Goal: Task Accomplishment & Management: Complete application form

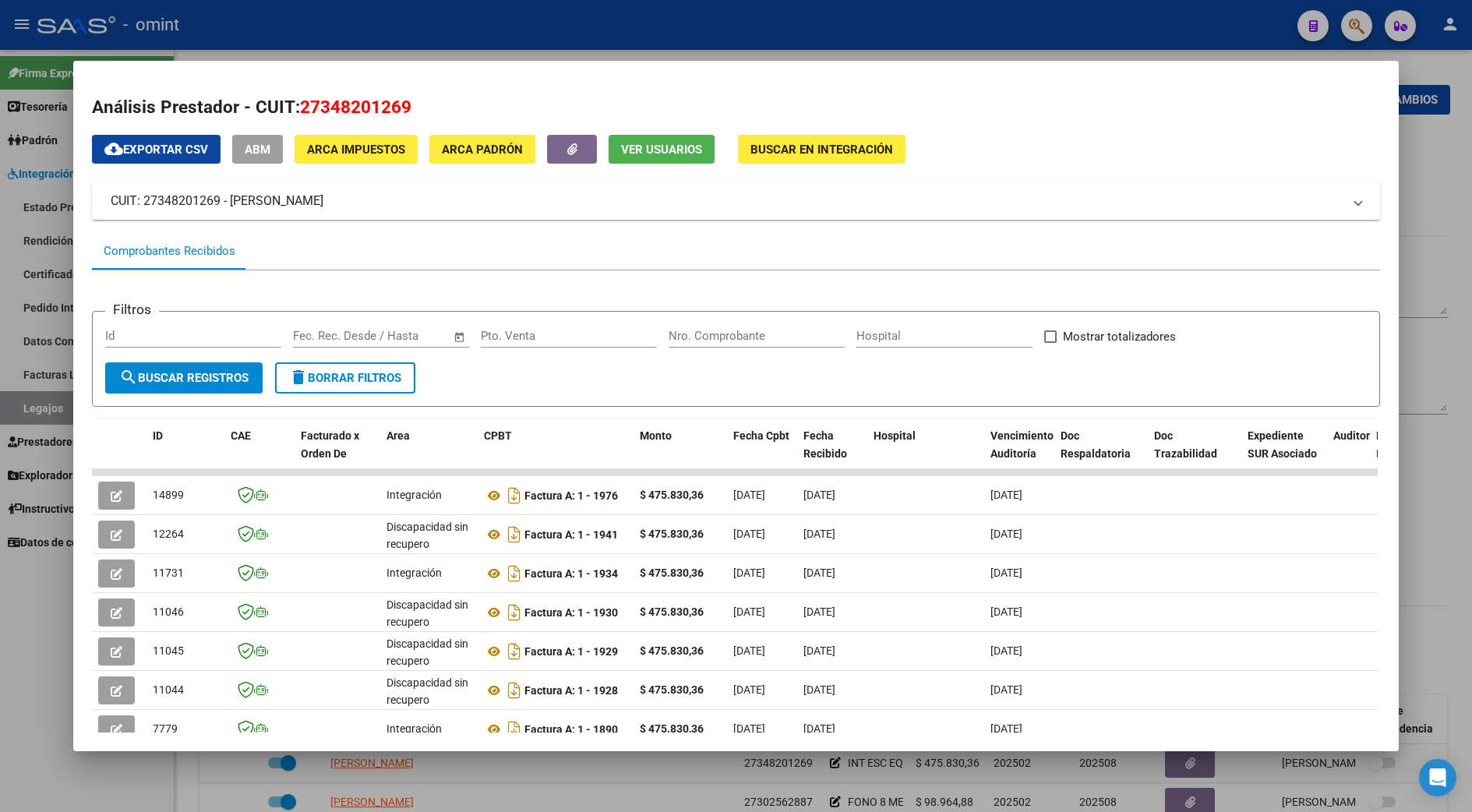
click at [1442, 294] on div at bounding box center [736, 406] width 1472 height 812
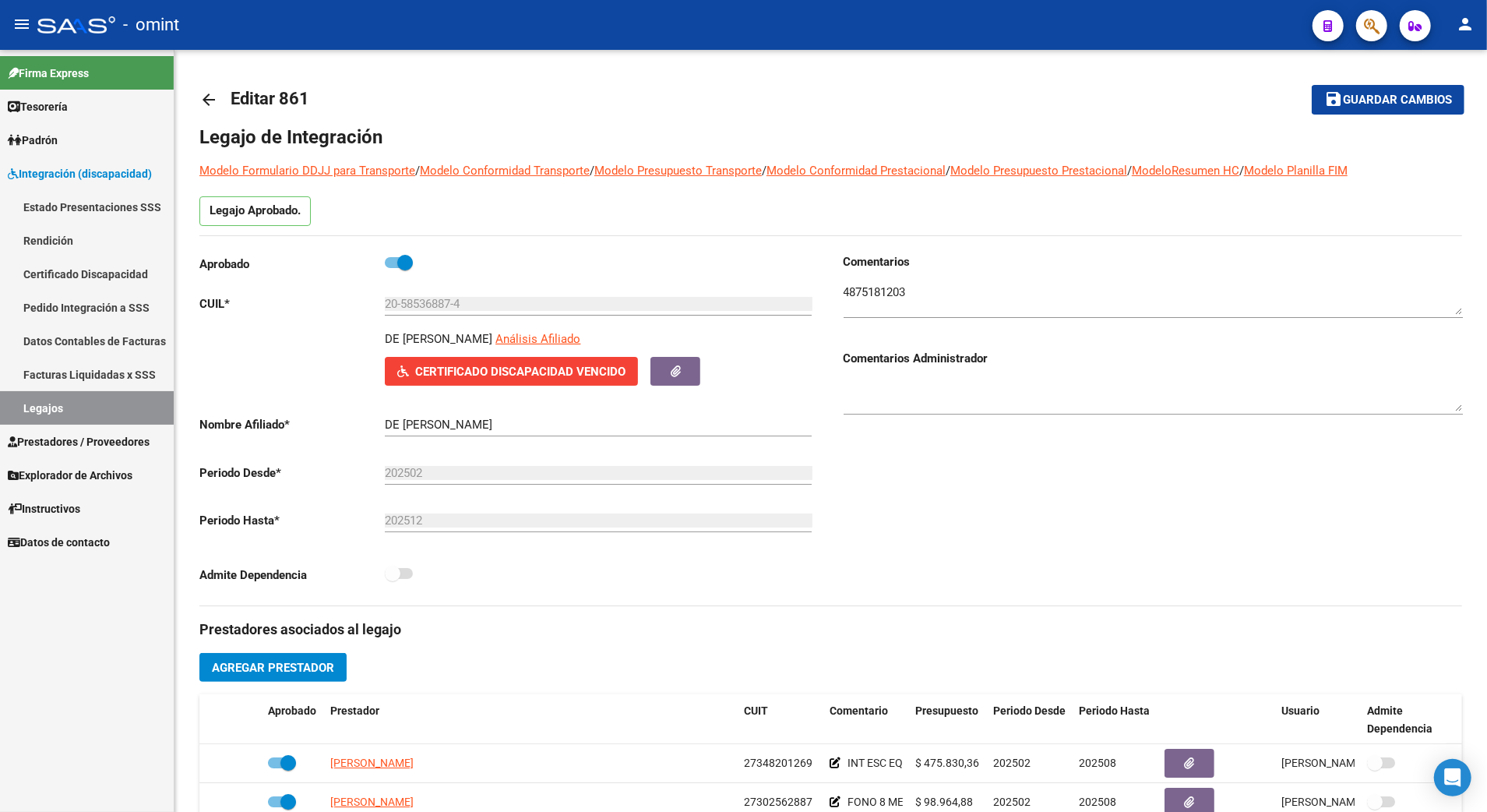
click at [39, 396] on link "Legajos" at bounding box center [87, 408] width 174 height 34
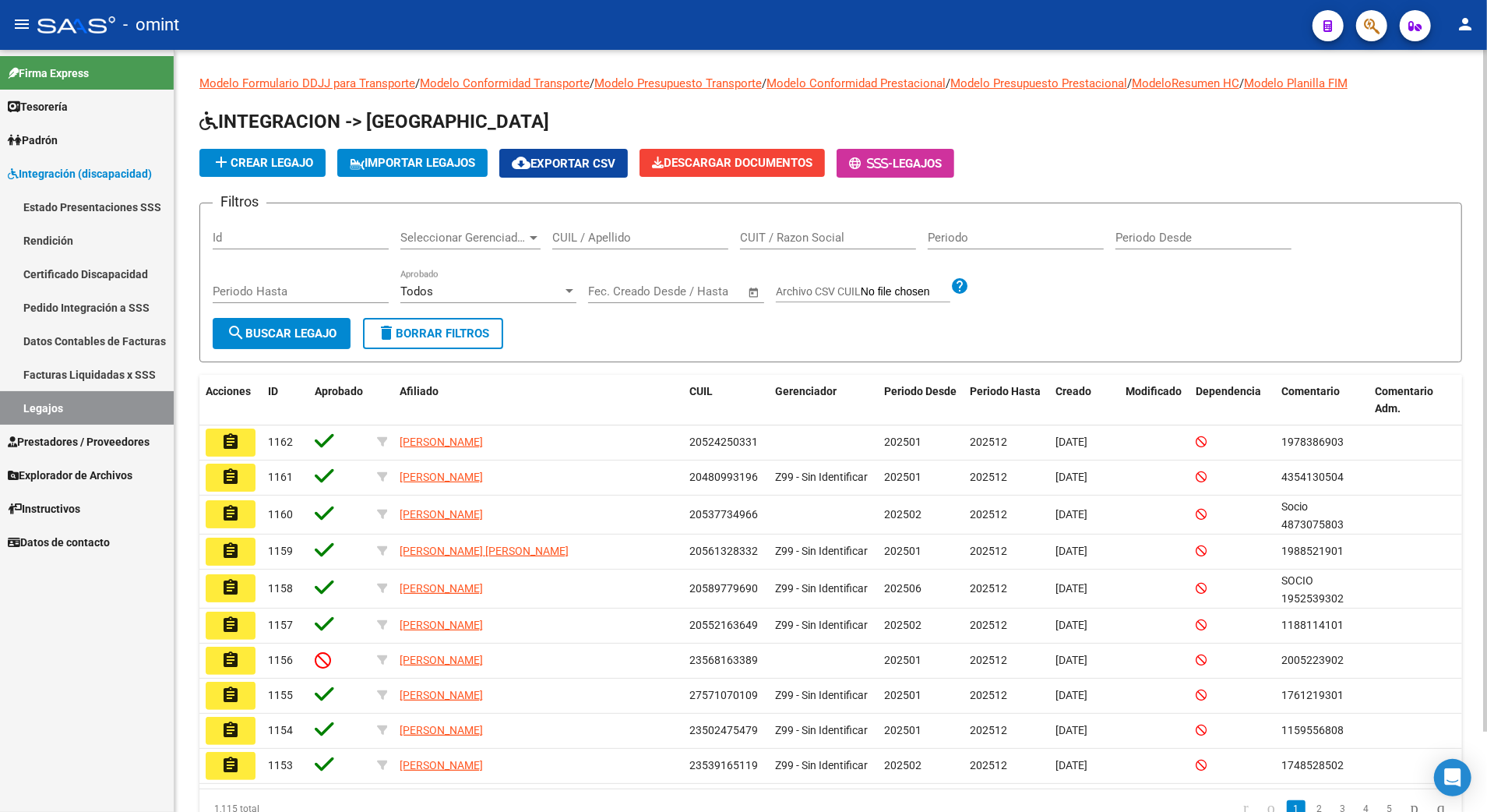
click at [636, 231] on input "CUIL / Apellido" at bounding box center [640, 237] width 176 height 14
paste input "27493755388"
type input "27493755388"
click at [327, 324] on button "search Buscar Legajo" at bounding box center [282, 333] width 138 height 31
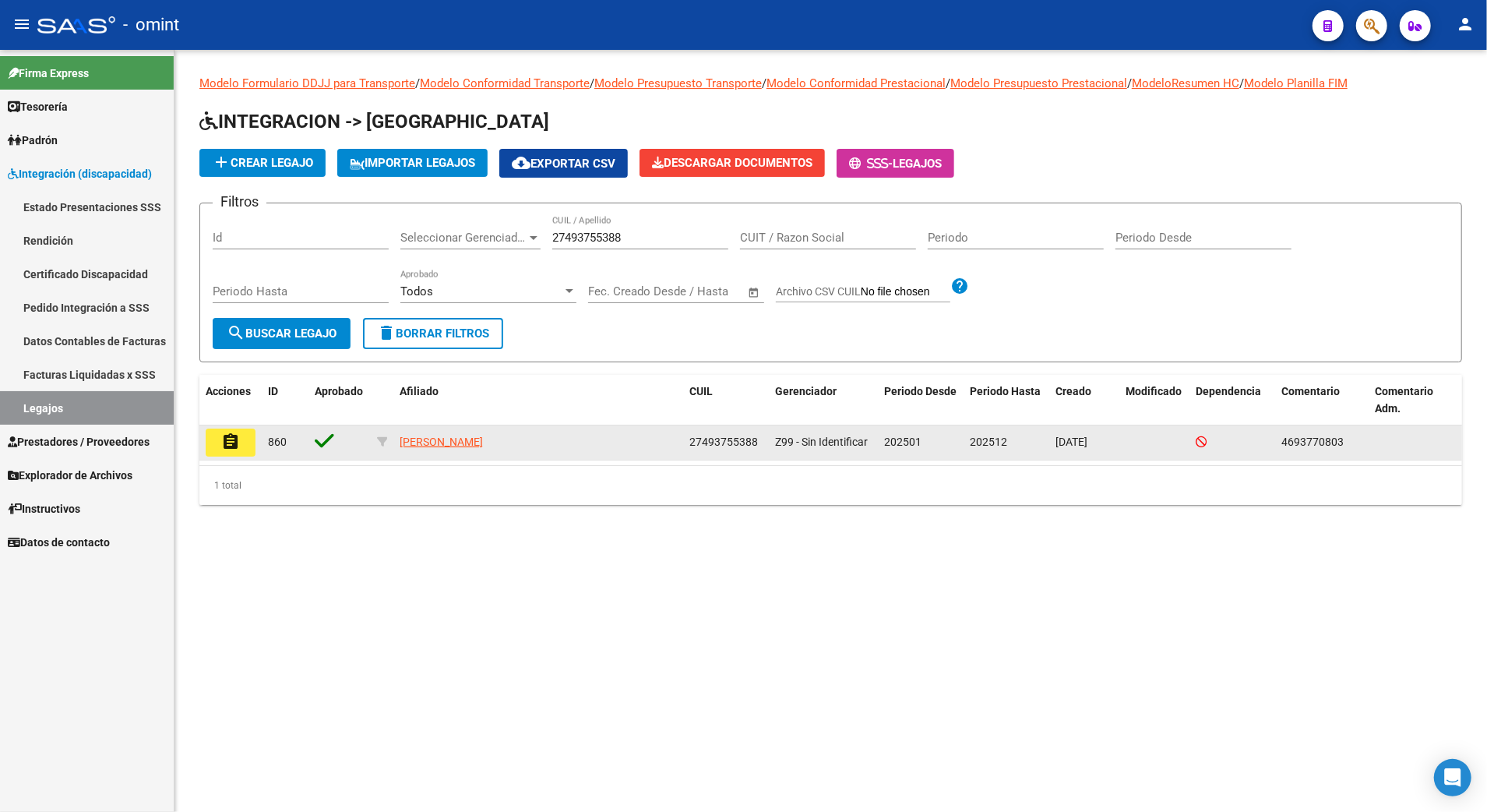
click at [228, 449] on mat-icon "assignment" at bounding box center [230, 441] width 18 height 18
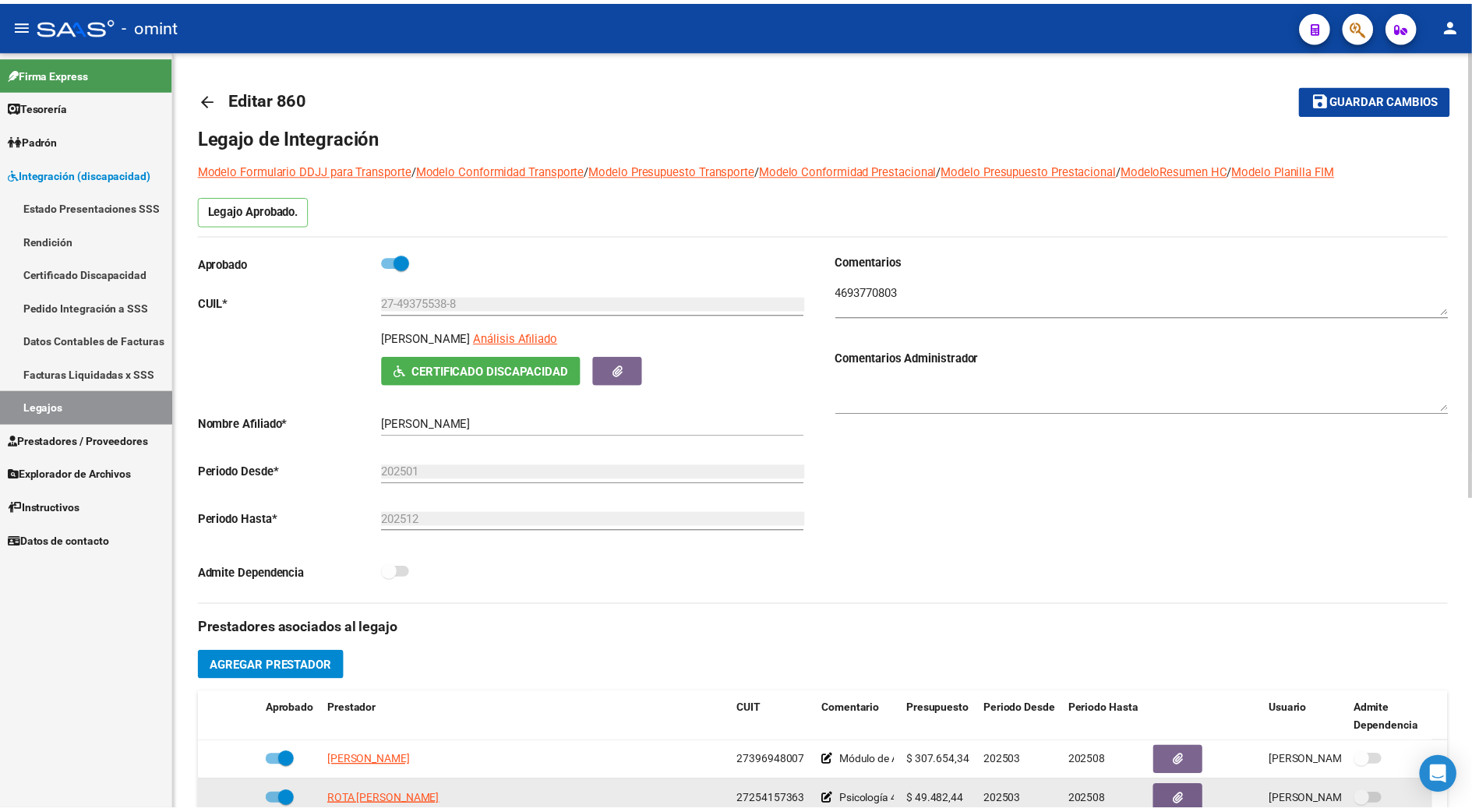
scroll to position [207, 0]
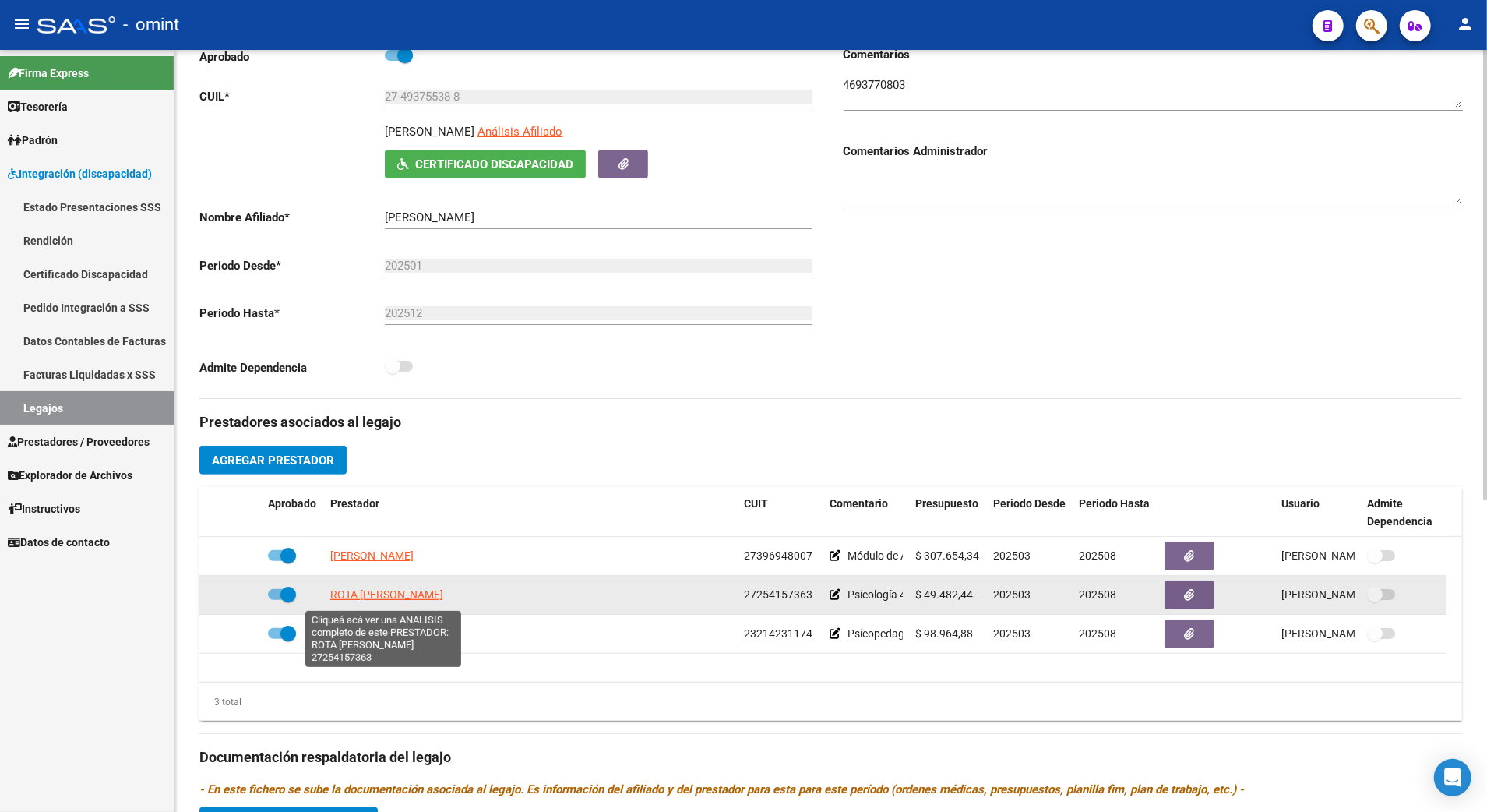
click at [372, 601] on span "ROTA [PERSON_NAME]" at bounding box center [387, 595] width 113 height 13
type textarea "27254157363"
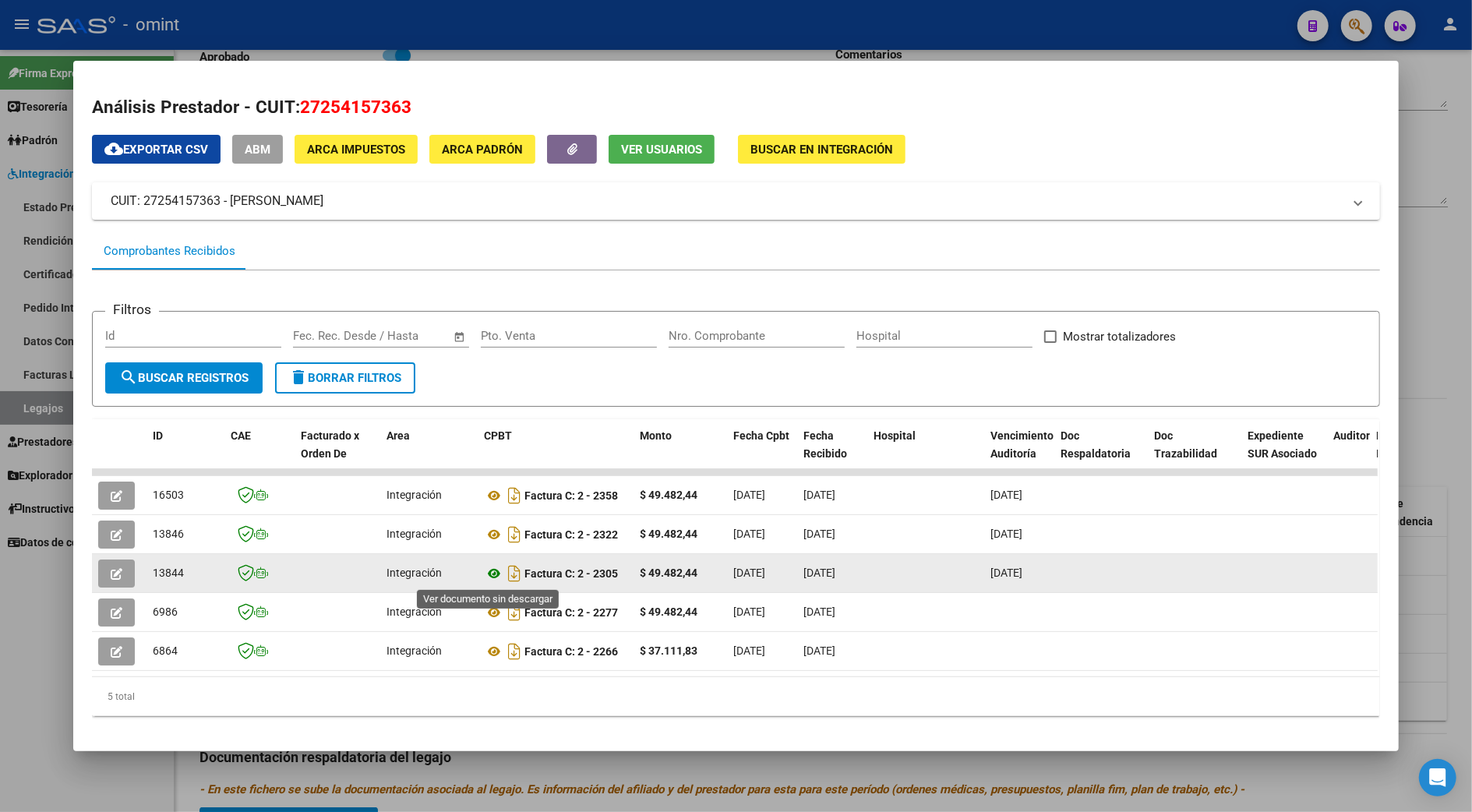
click at [488, 569] on icon at bounding box center [494, 573] width 20 height 18
click at [111, 568] on icon "button" at bounding box center [116, 574] width 12 height 12
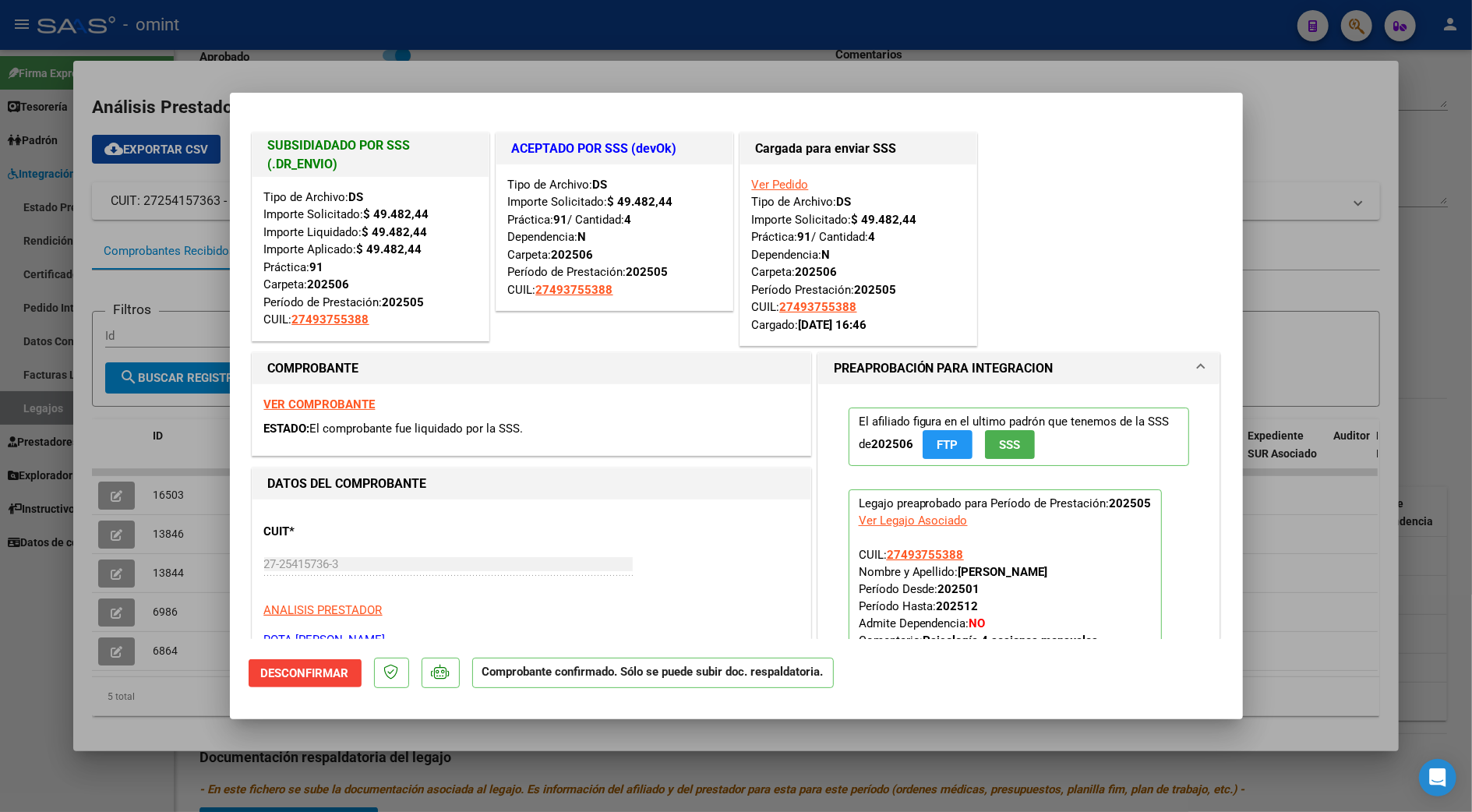
click at [1283, 114] on div at bounding box center [736, 406] width 1472 height 812
type input "$ 0,00"
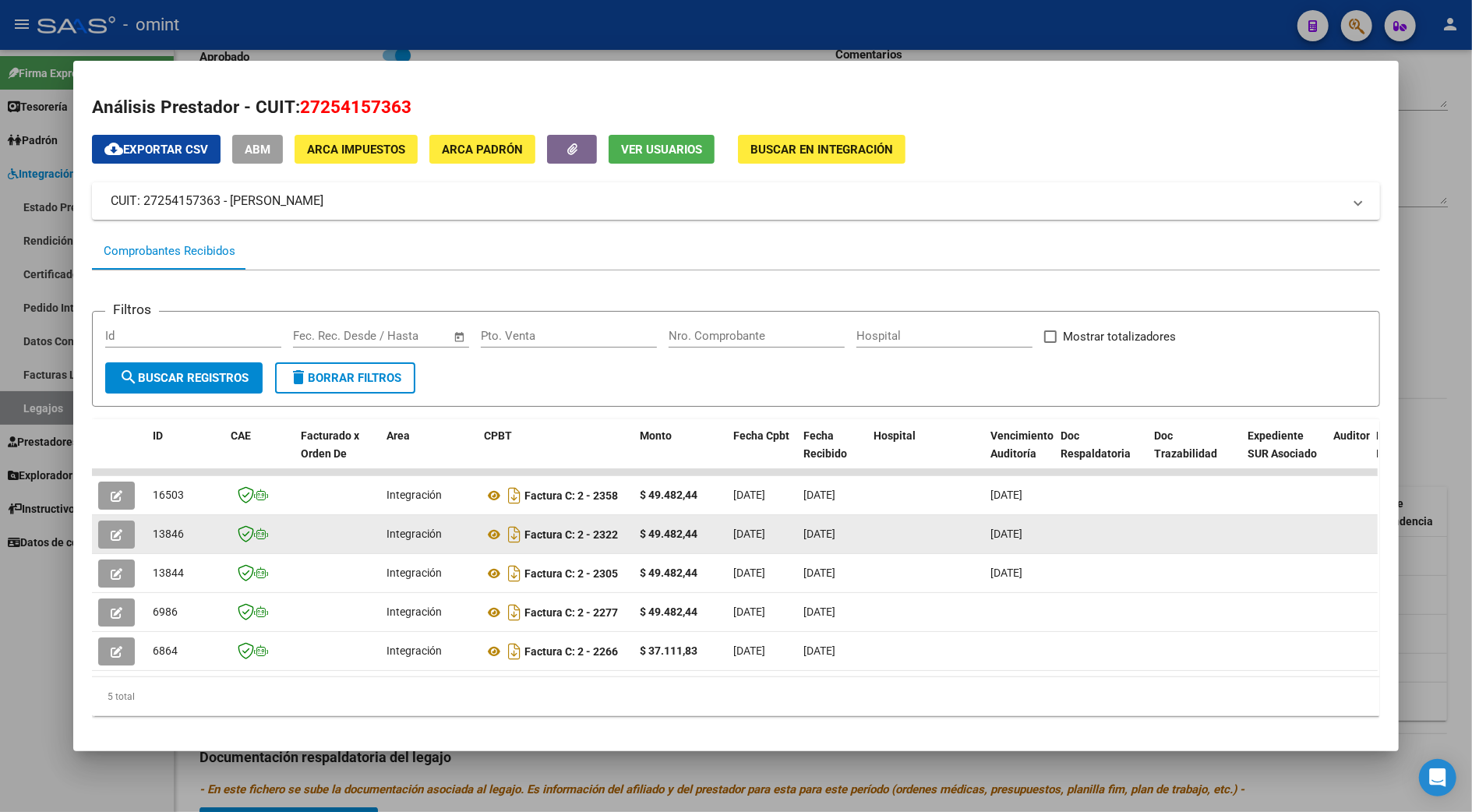
click at [111, 533] on icon "button" at bounding box center [116, 534] width 12 height 12
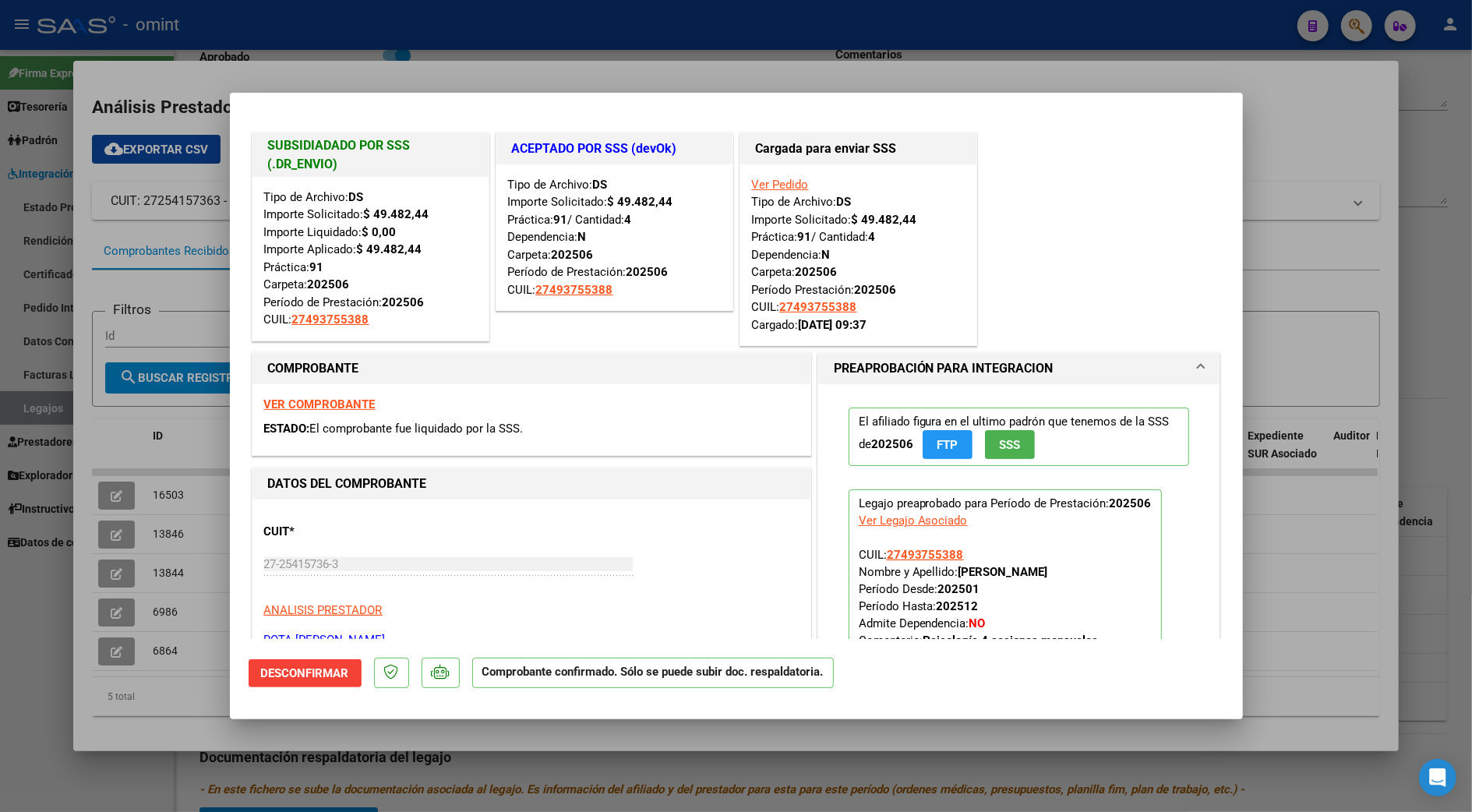
click at [1324, 123] on div at bounding box center [736, 406] width 1472 height 812
type input "$ 0,00"
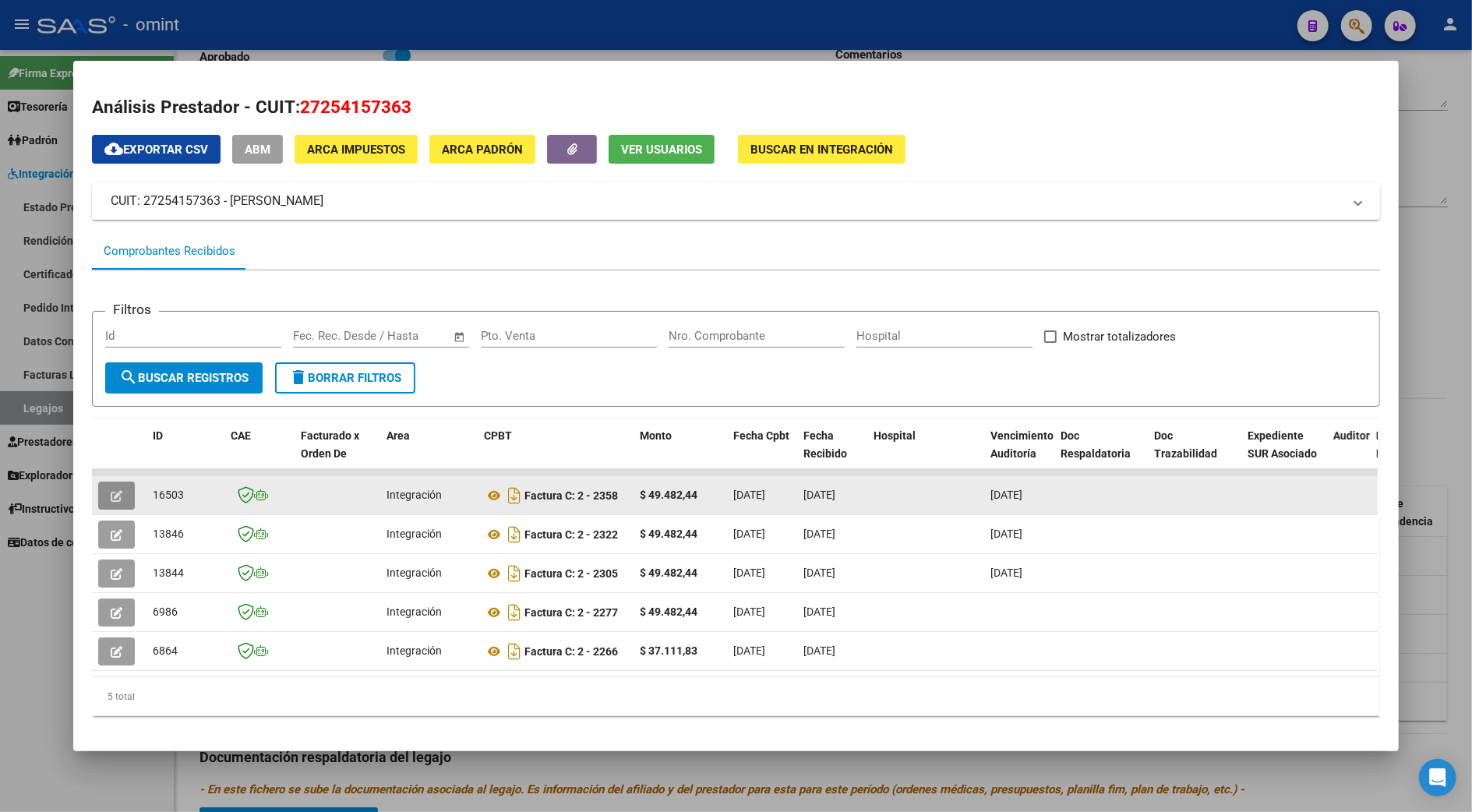
click at [116, 494] on button "button" at bounding box center [116, 495] width 37 height 28
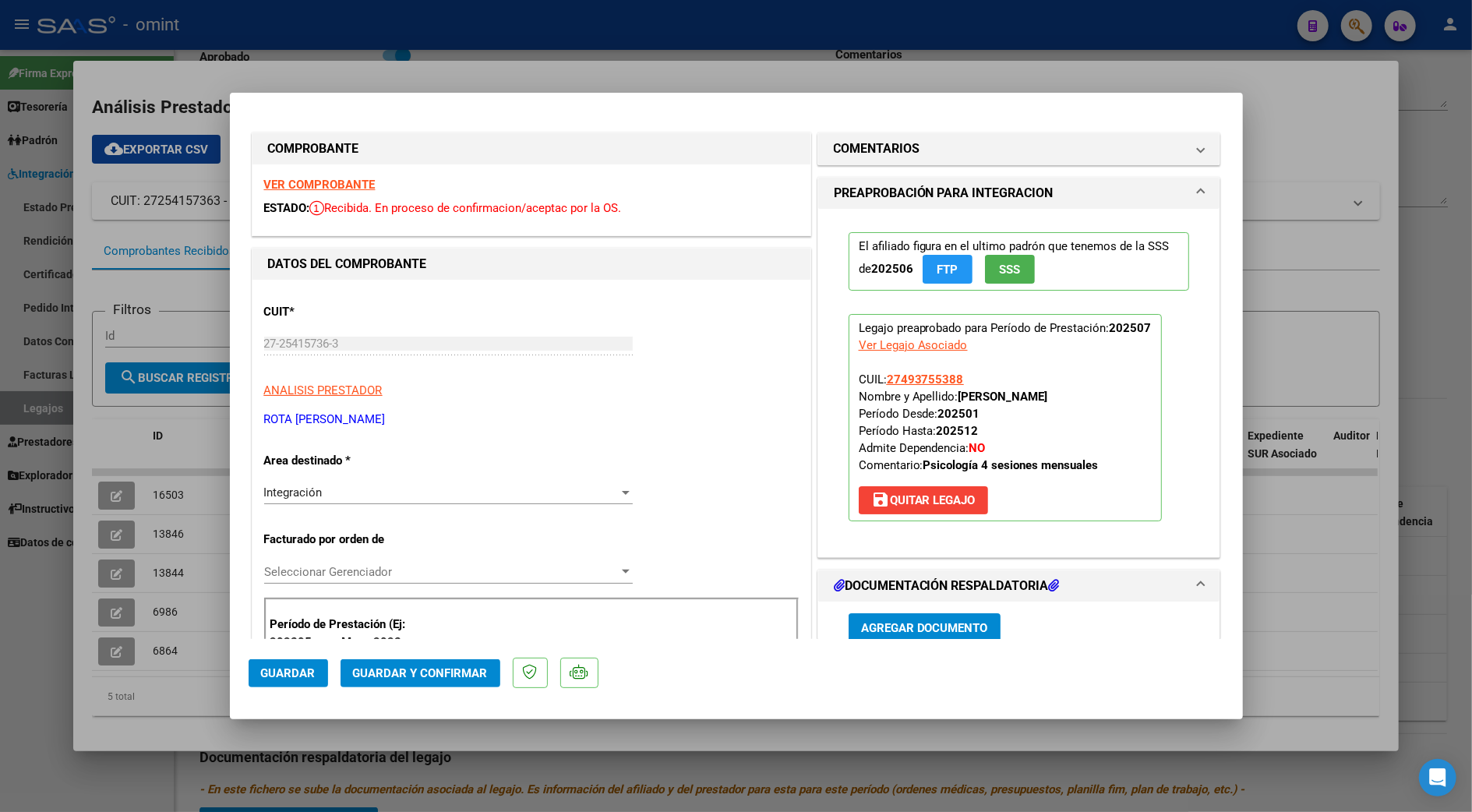
scroll to position [311, 0]
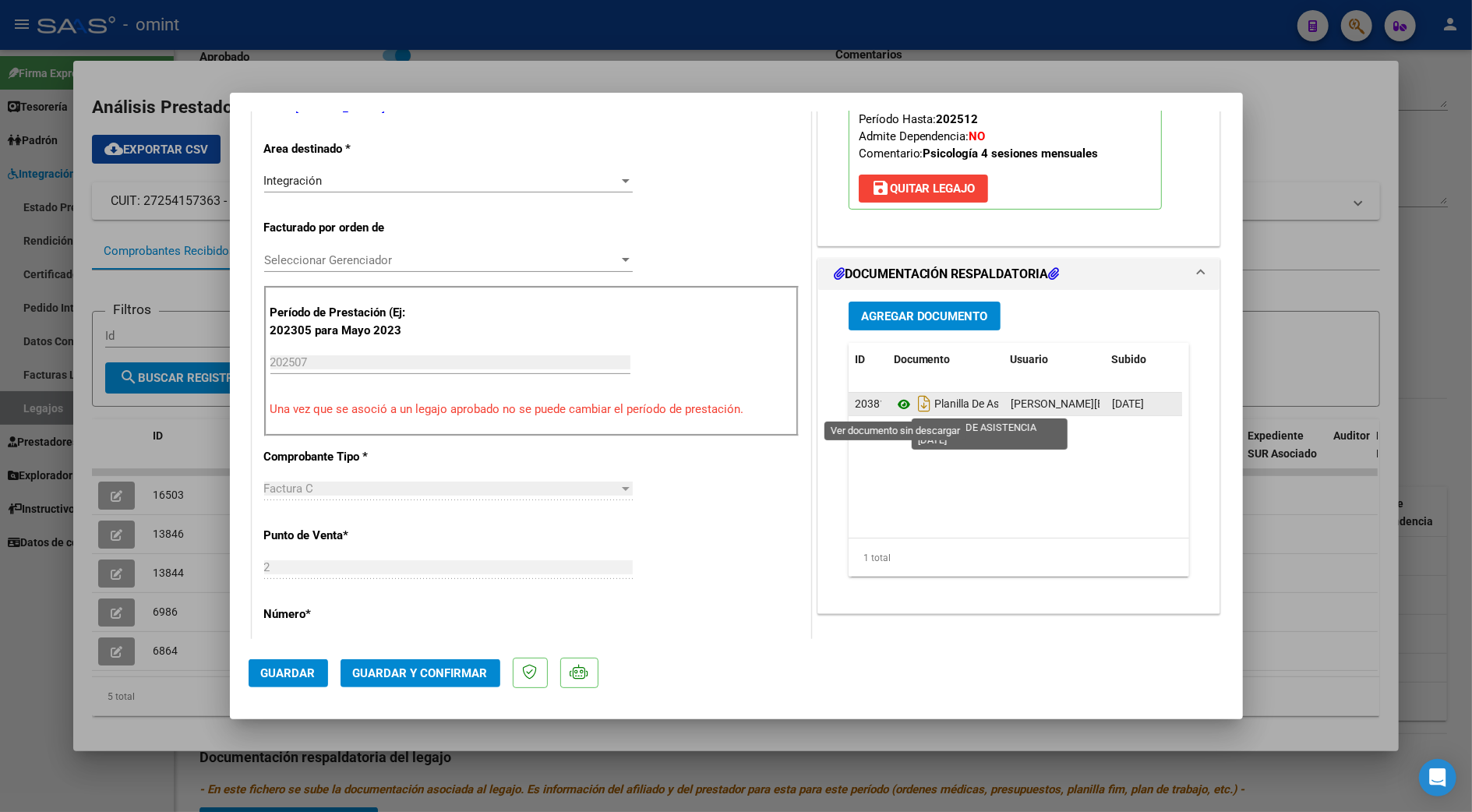
click at [896, 403] on icon at bounding box center [904, 404] width 20 height 18
click at [1325, 131] on div at bounding box center [736, 406] width 1472 height 812
type input "$ 0,00"
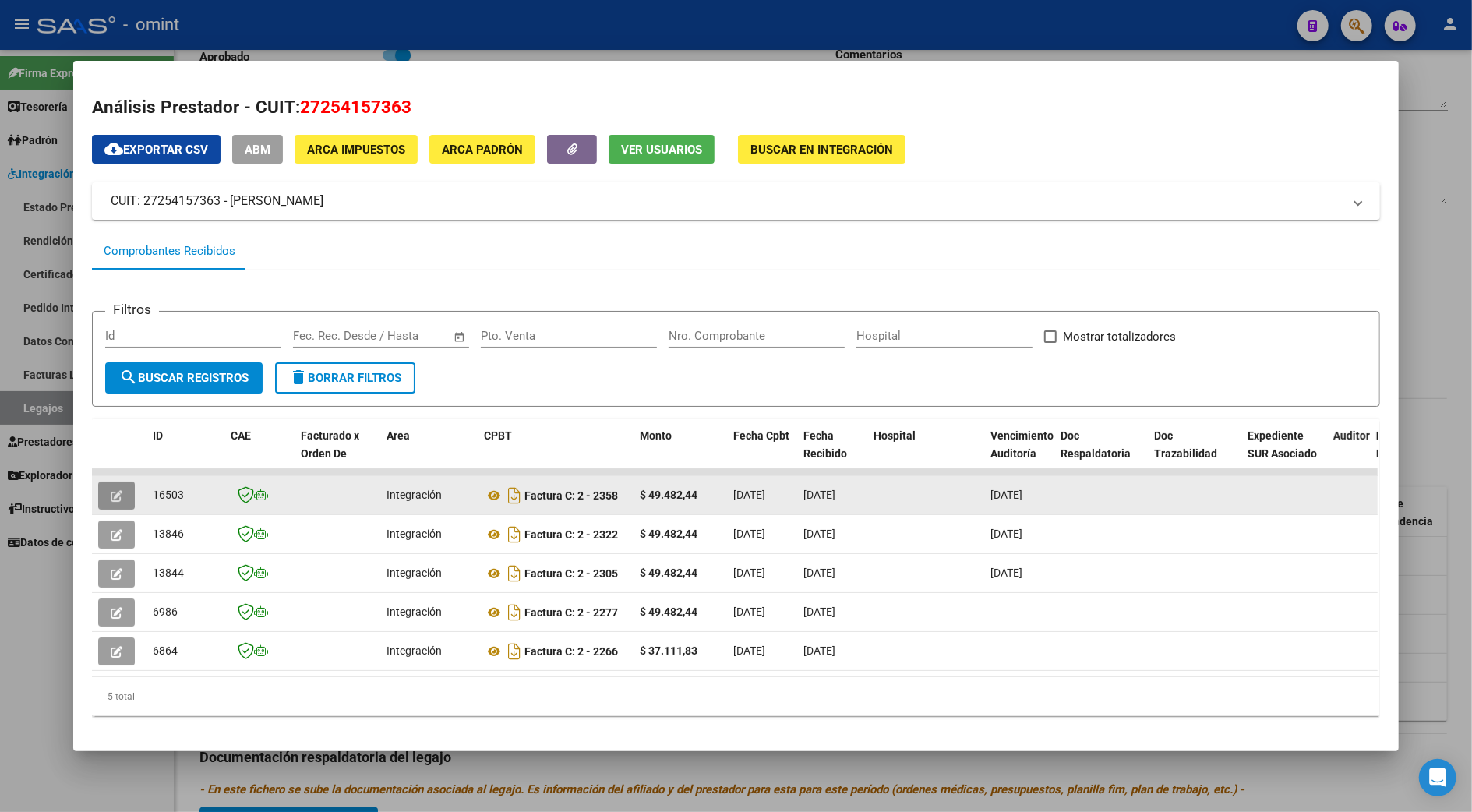
click at [108, 483] on button "button" at bounding box center [116, 495] width 37 height 28
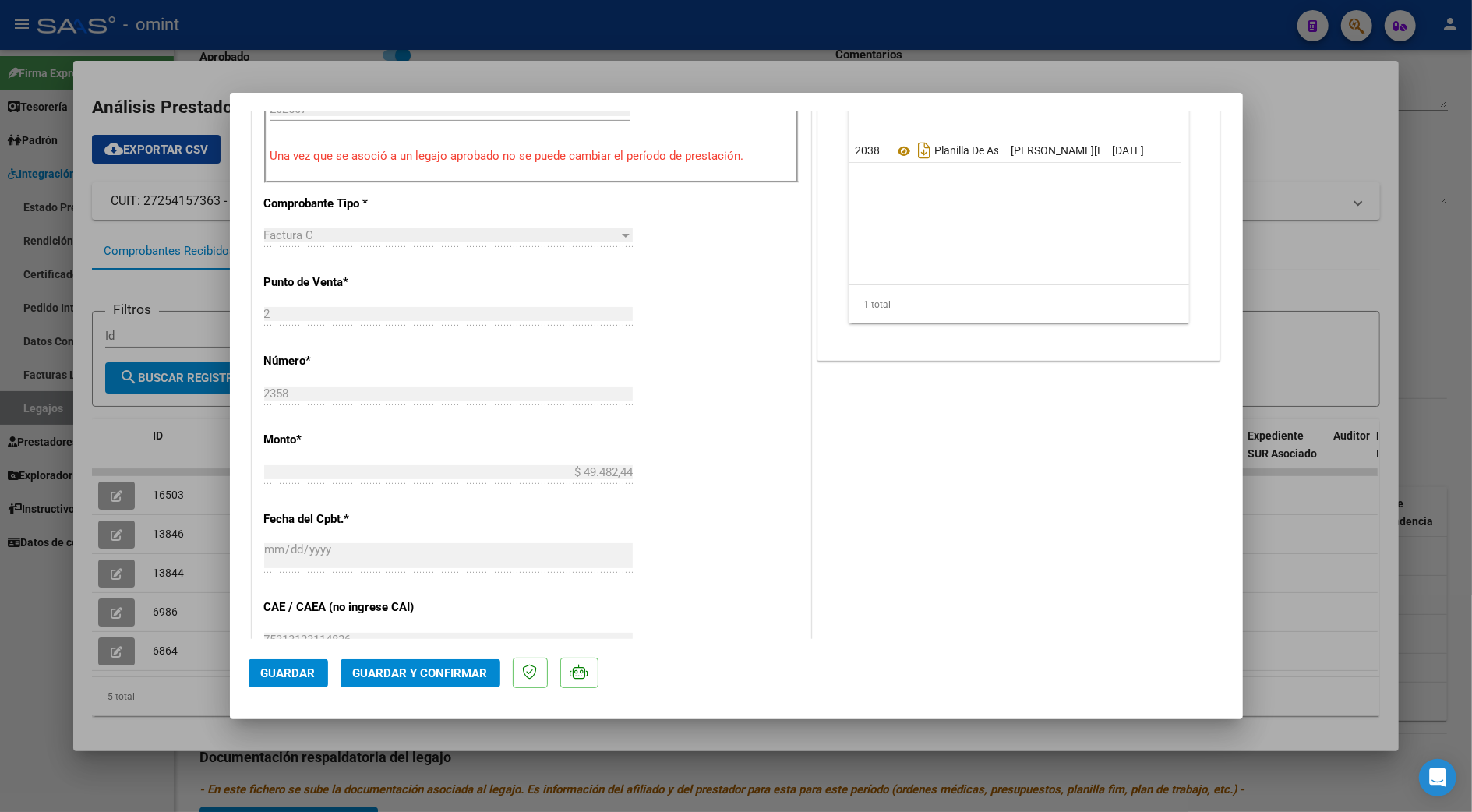
scroll to position [461, 0]
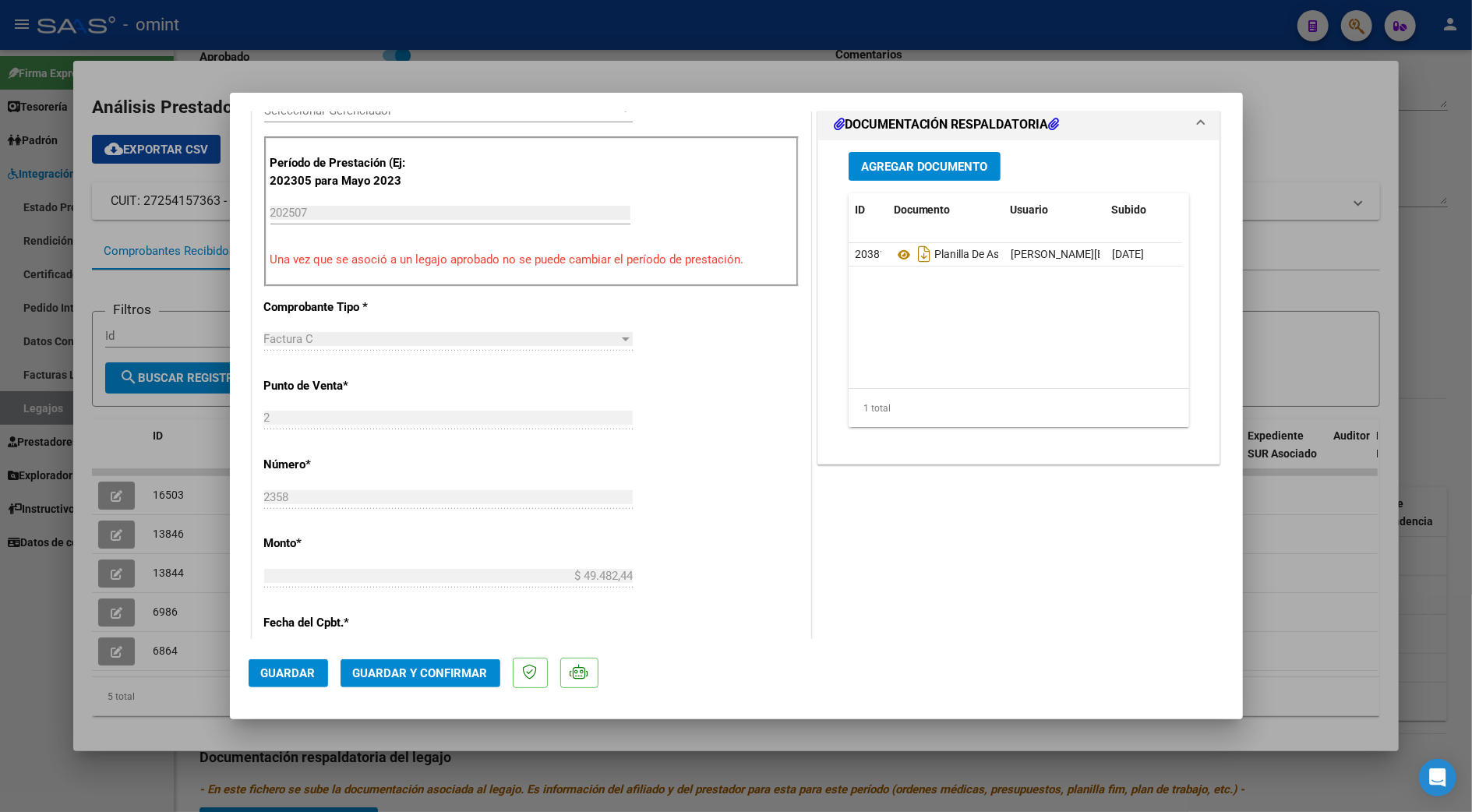
drag, startPoint x: 447, startPoint y: 670, endPoint x: 584, endPoint y: 382, distance: 318.9
click at [584, 382] on mat-dialog-container "COMPROBANTE VER COMPROBANTE ESTADO: Recibida. En proceso de confirmacion/acepta…" at bounding box center [736, 406] width 1013 height 627
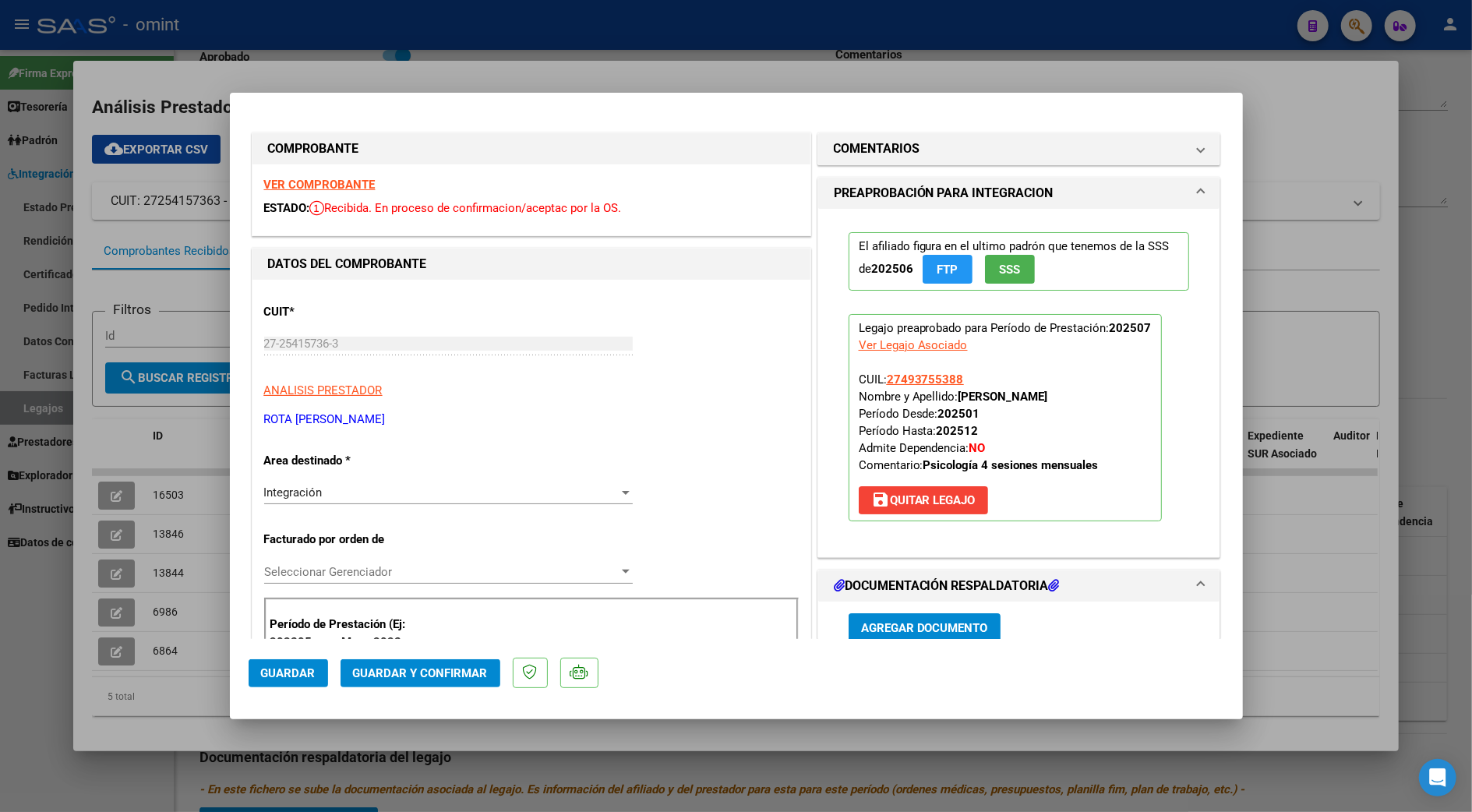
click at [1299, 147] on div at bounding box center [736, 406] width 1472 height 812
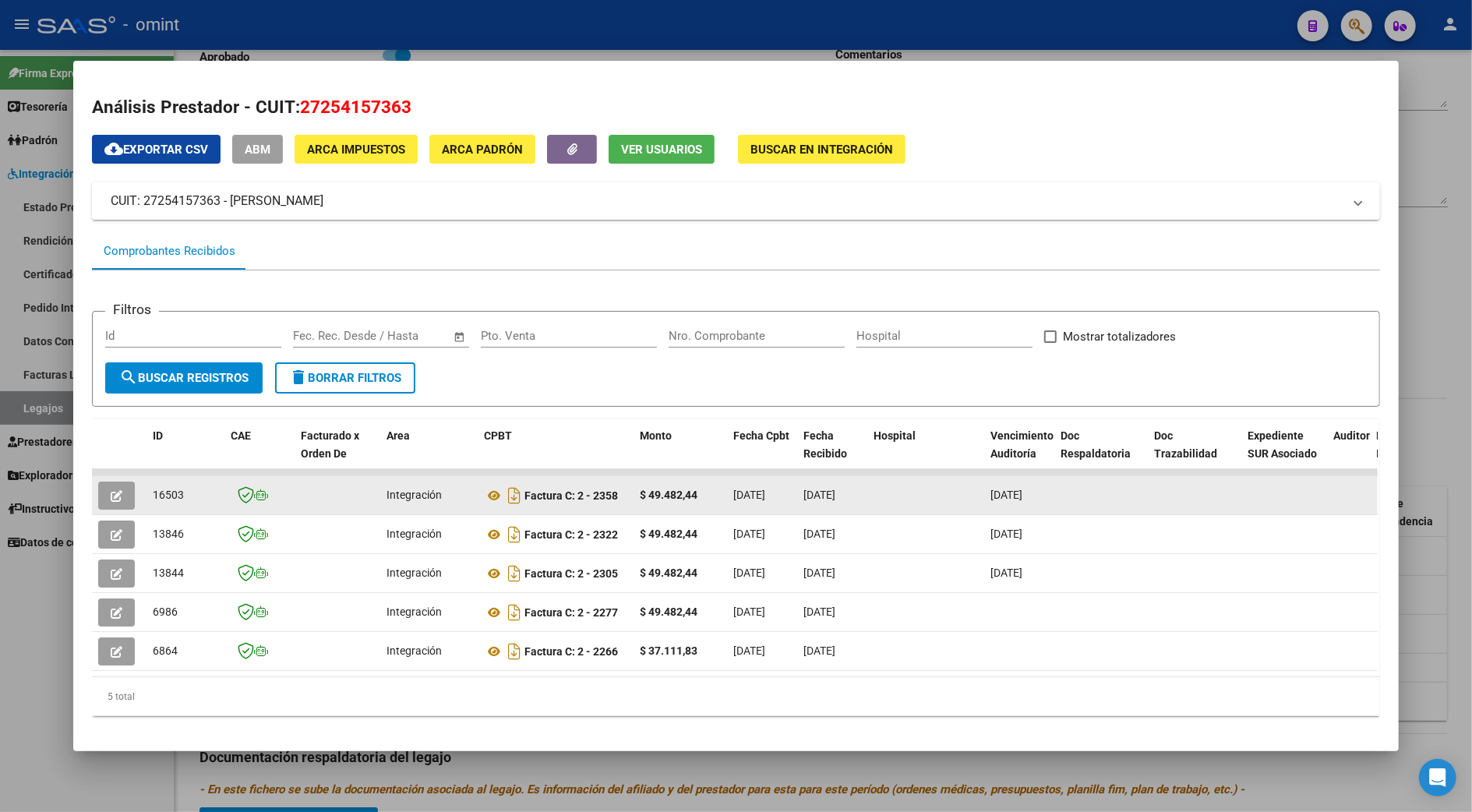
click at [112, 493] on icon "button" at bounding box center [116, 496] width 12 height 12
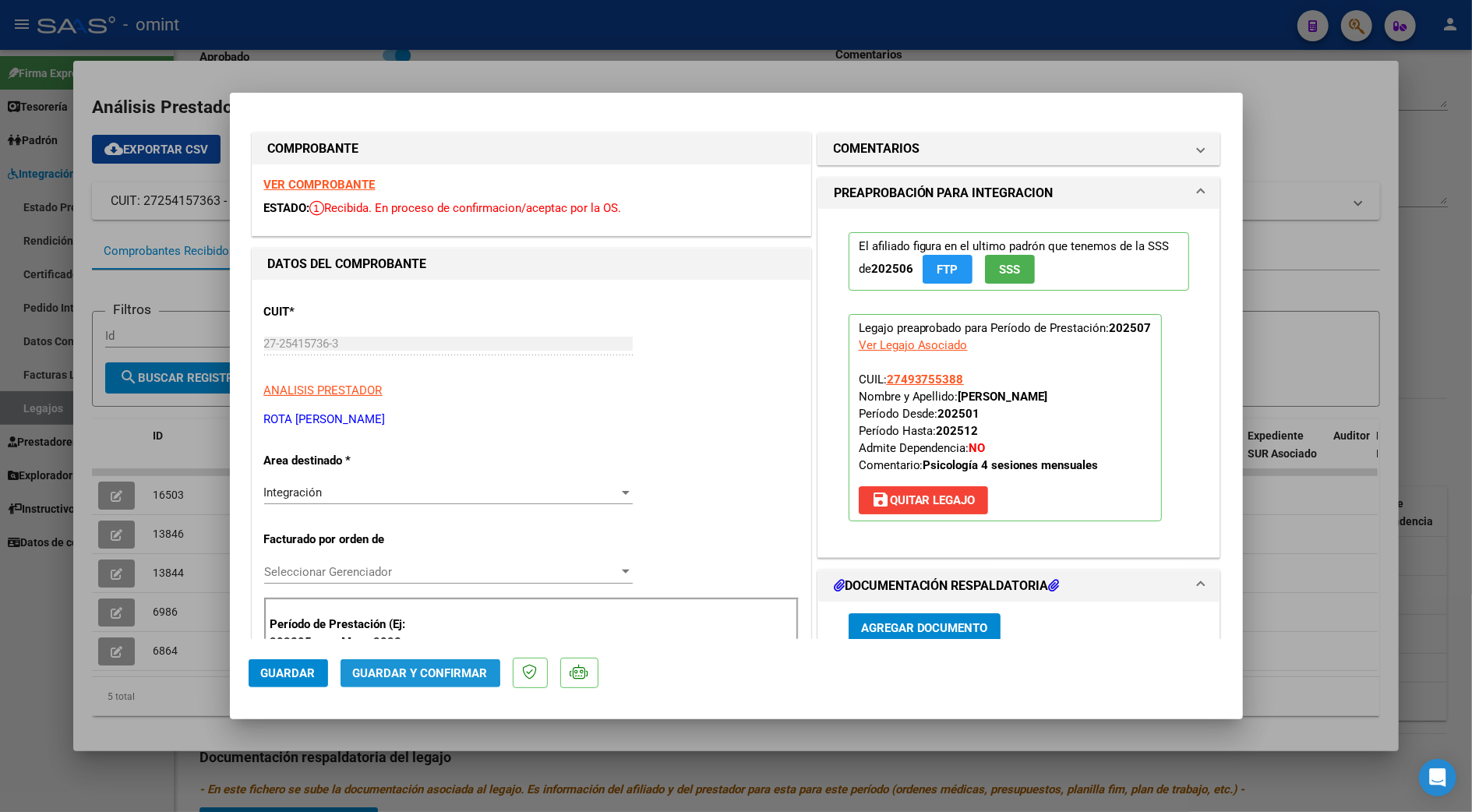
click at [413, 671] on span "Guardar y Confirmar" at bounding box center [421, 672] width 135 height 14
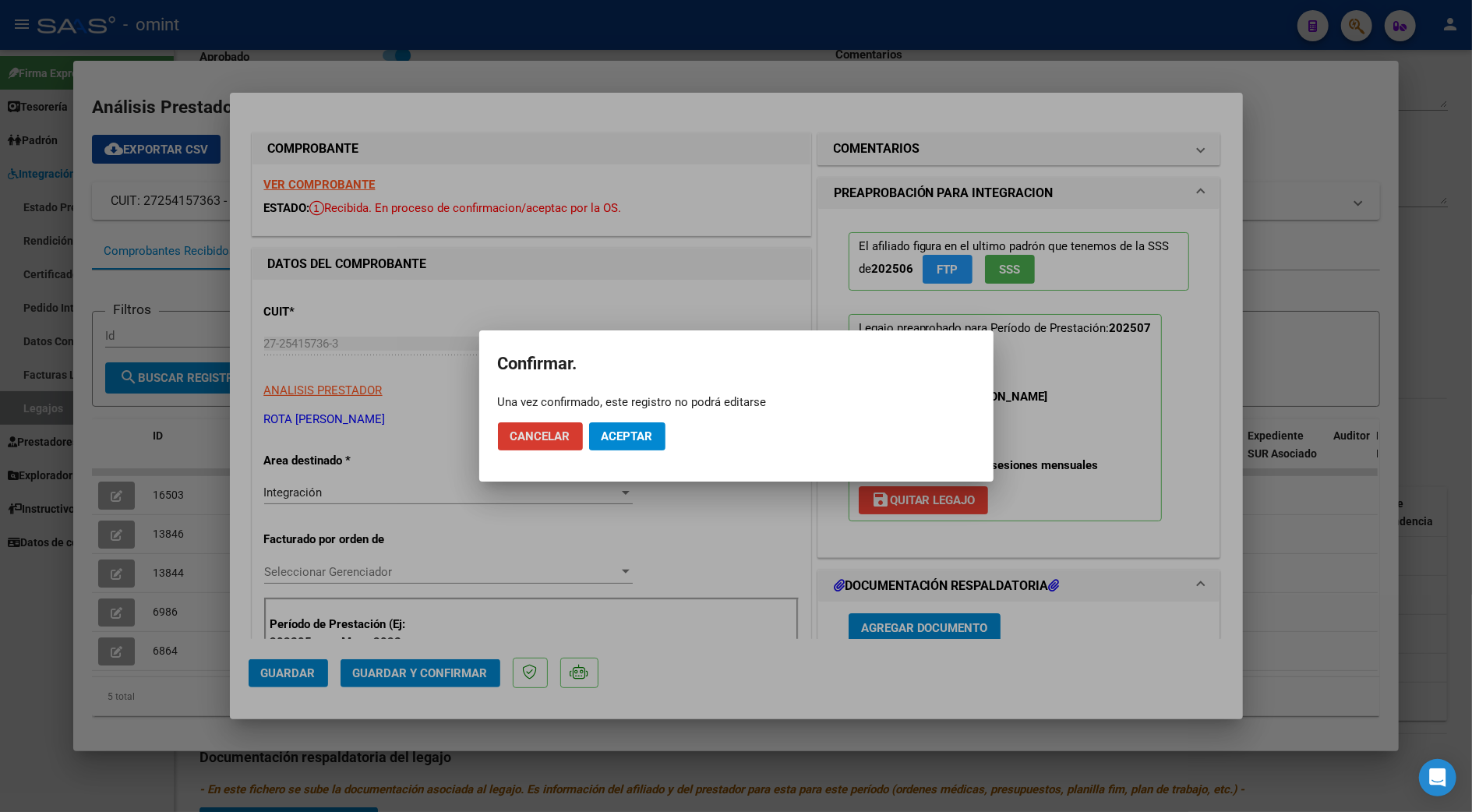
click at [620, 435] on span "Aceptar" at bounding box center [628, 436] width 51 height 14
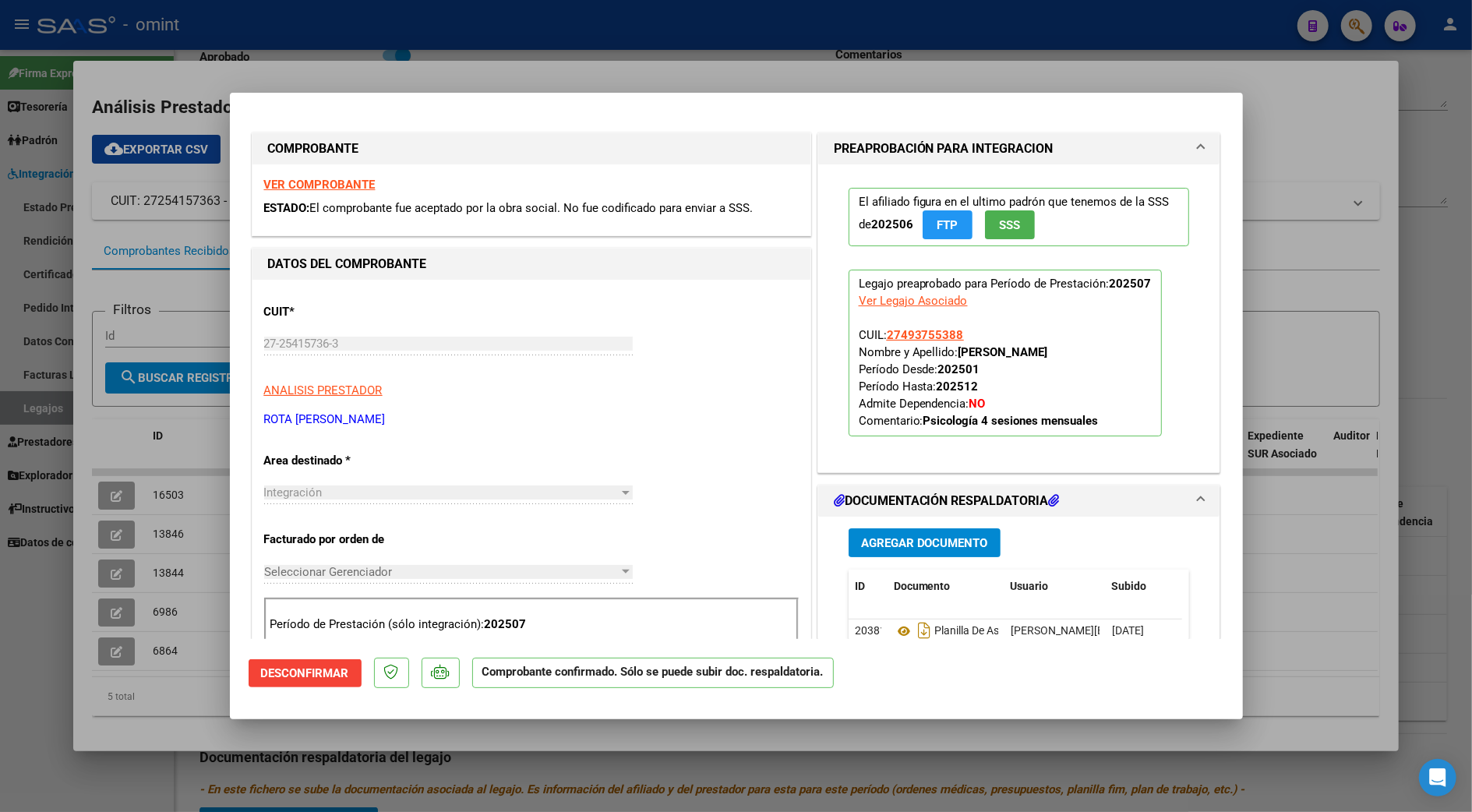
click at [1325, 540] on div at bounding box center [736, 406] width 1472 height 812
type input "$ 0,00"
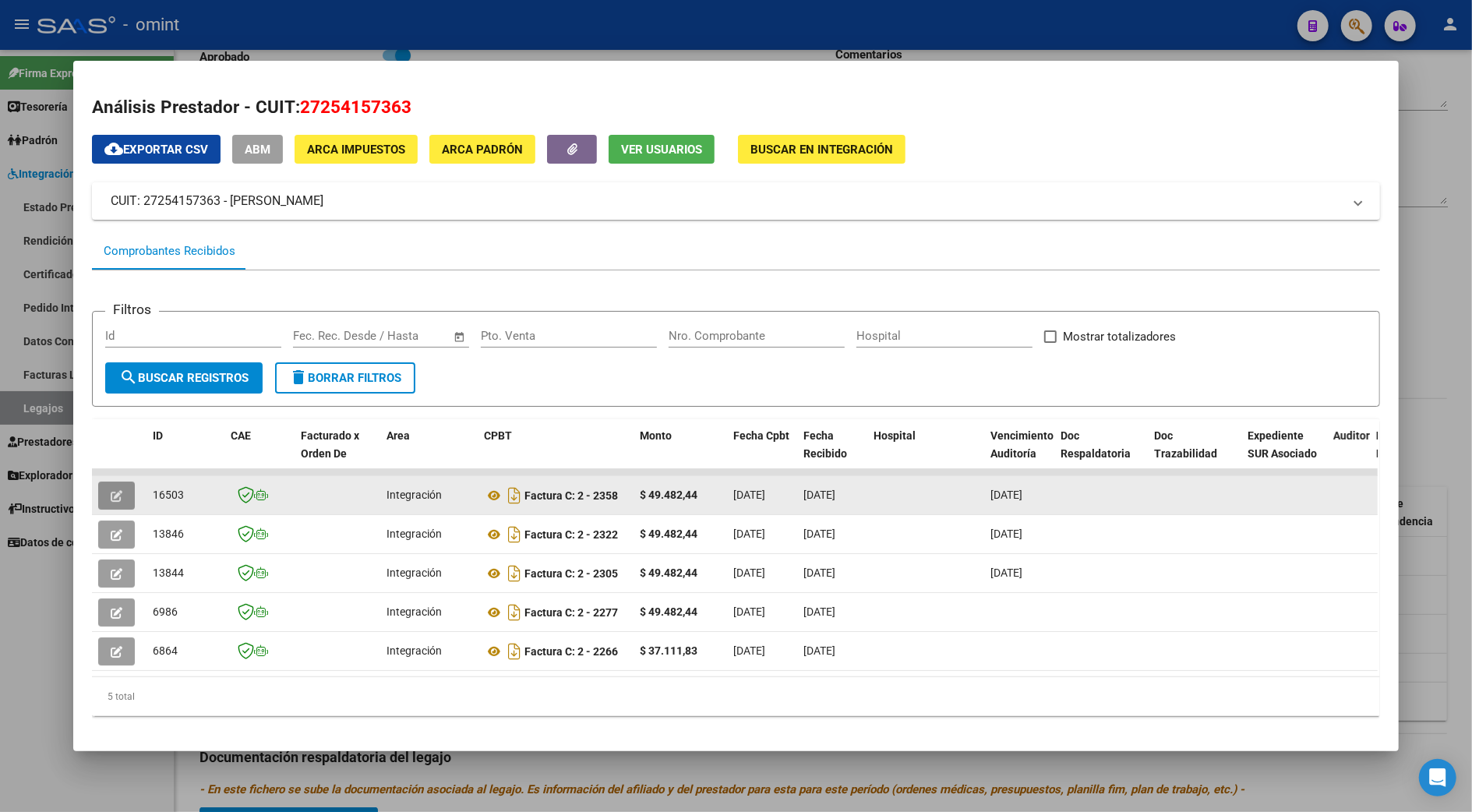
click at [103, 491] on button "button" at bounding box center [116, 495] width 37 height 28
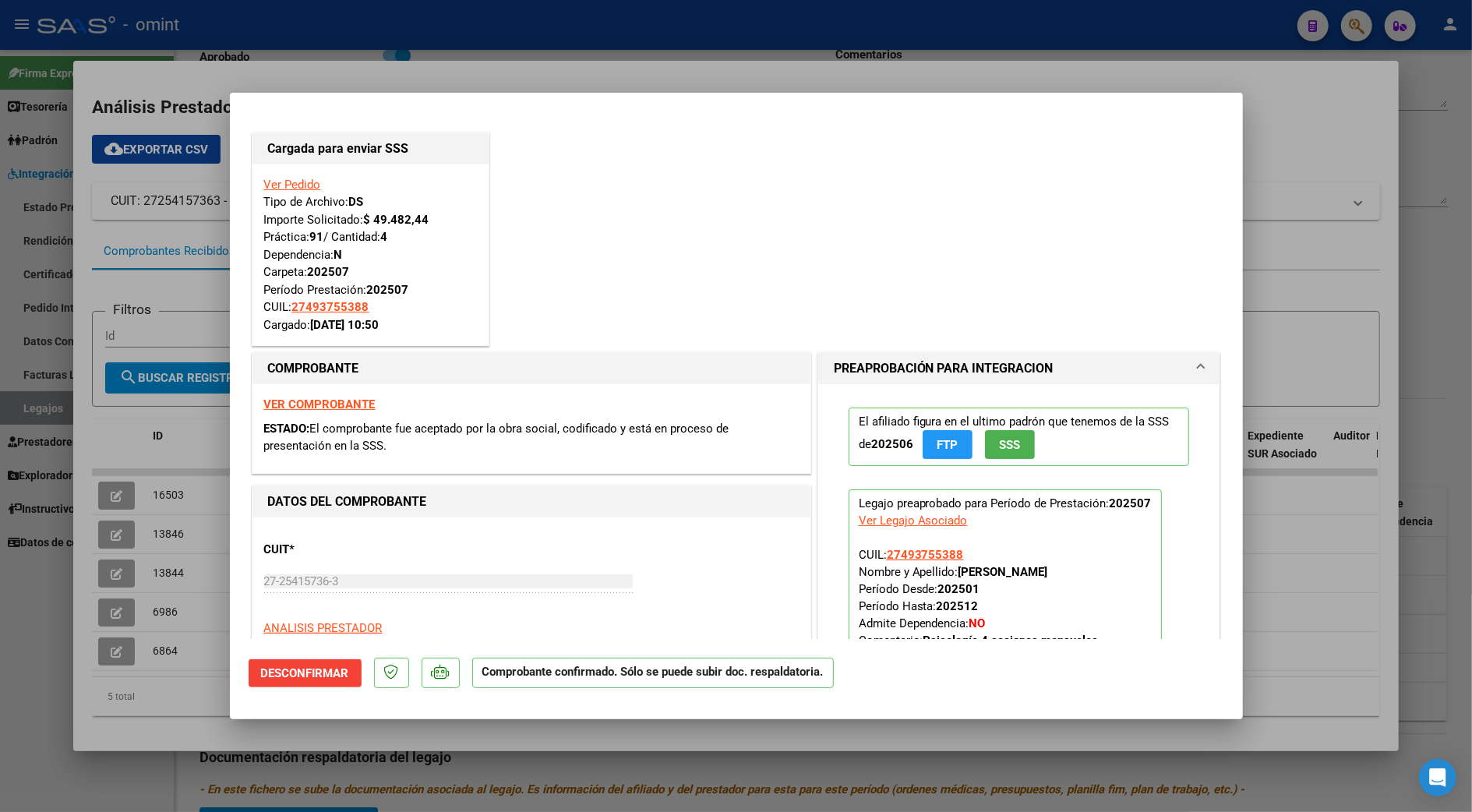
click at [326, 404] on strong "VER COMPROBANTE" at bounding box center [319, 404] width 112 height 14
click at [1289, 142] on div at bounding box center [736, 406] width 1472 height 812
type input "$ 0,00"
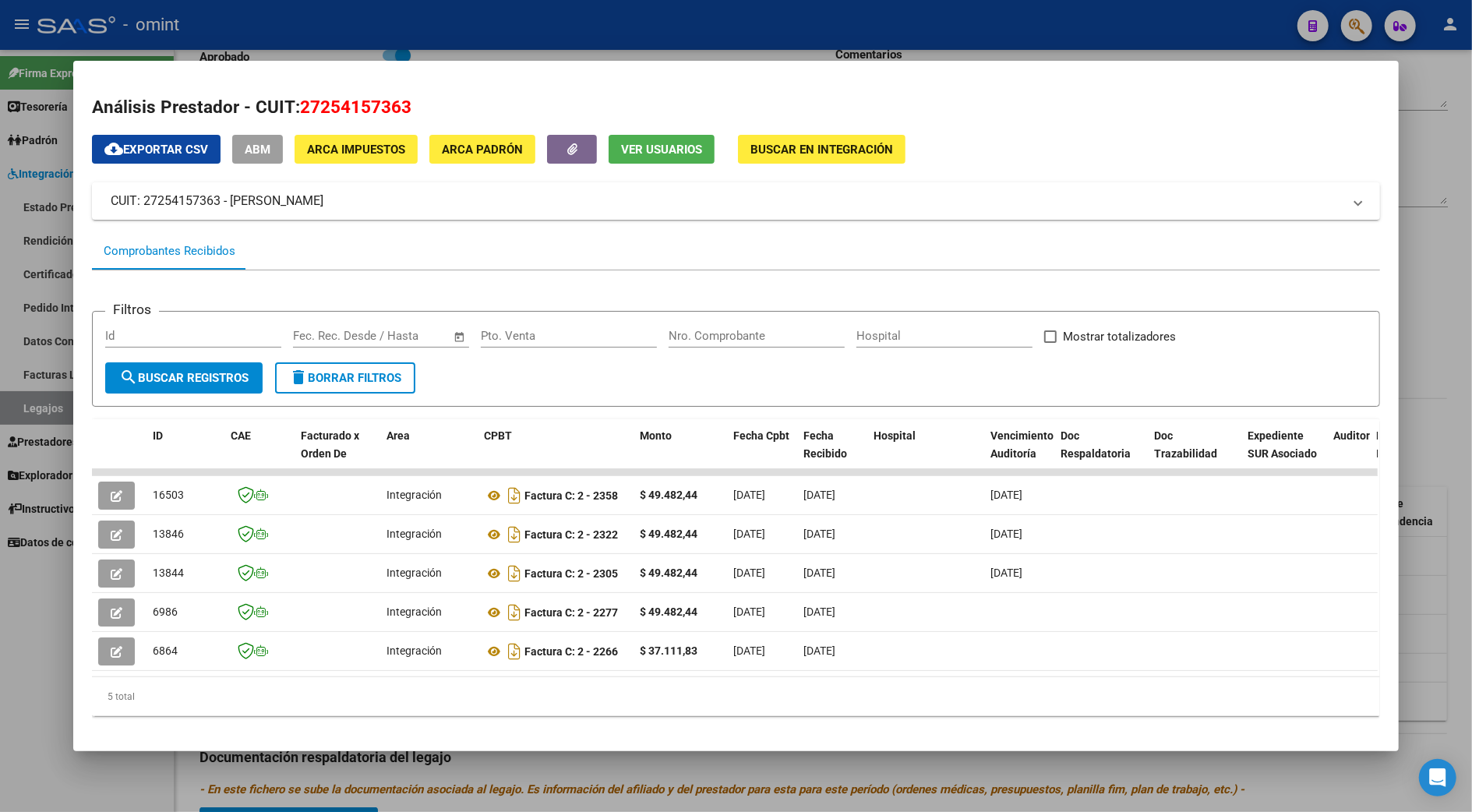
click at [1441, 237] on div at bounding box center [736, 406] width 1472 height 812
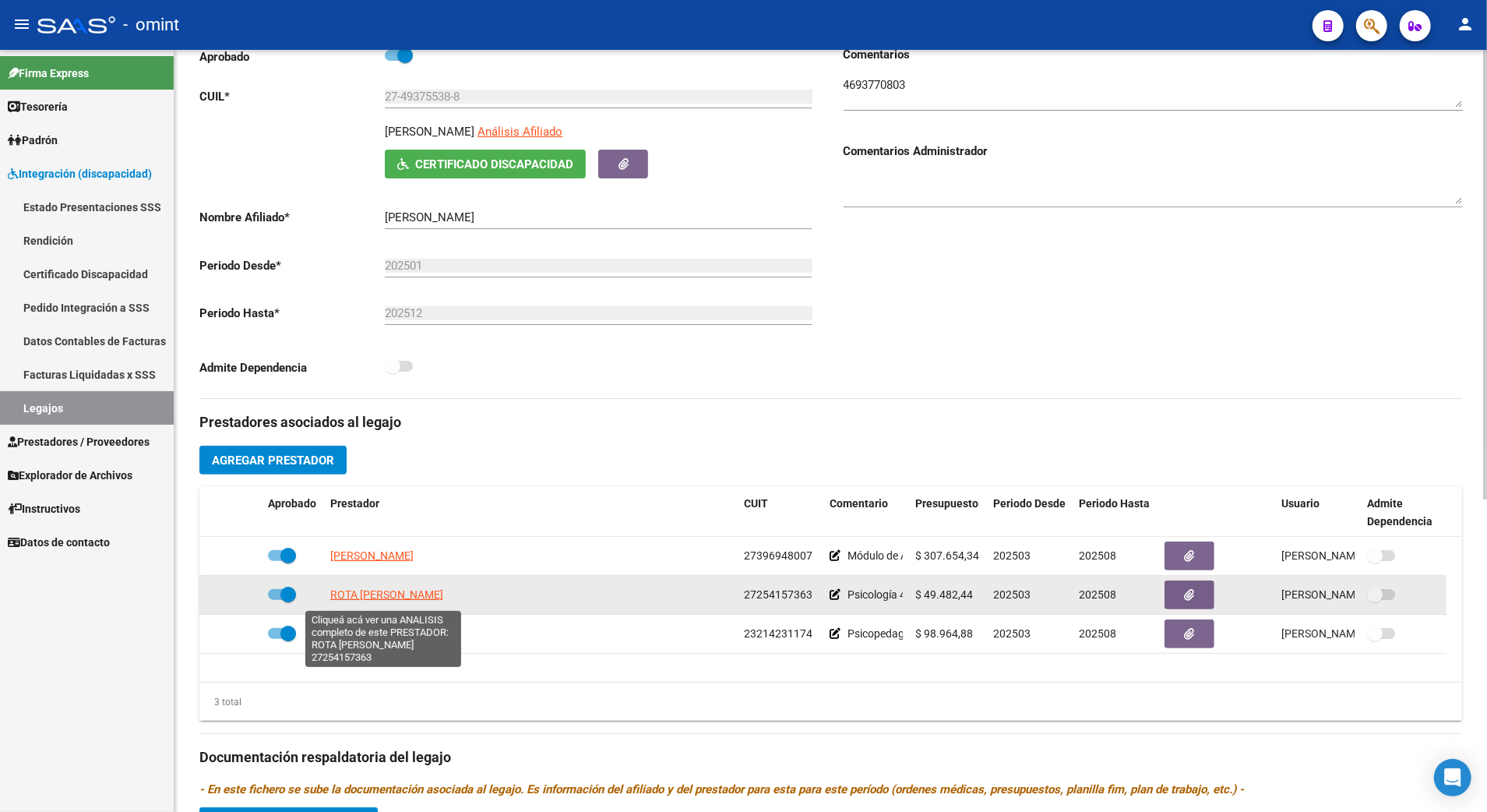
click at [390, 597] on span "ROTA [PERSON_NAME]" at bounding box center [387, 595] width 113 height 13
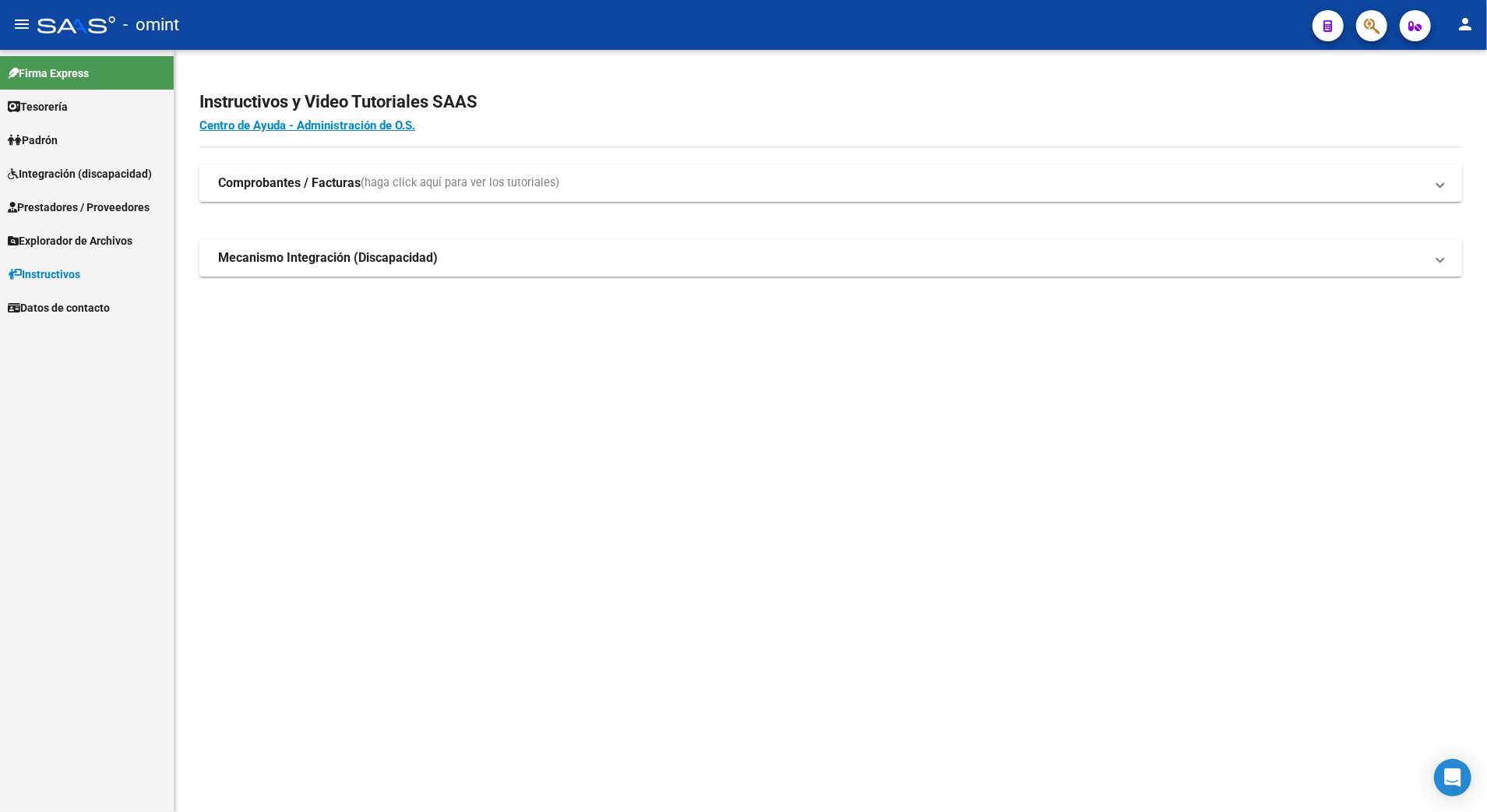
click at [91, 213] on span "Prestadores / Proveedores" at bounding box center [79, 207] width 142 height 17
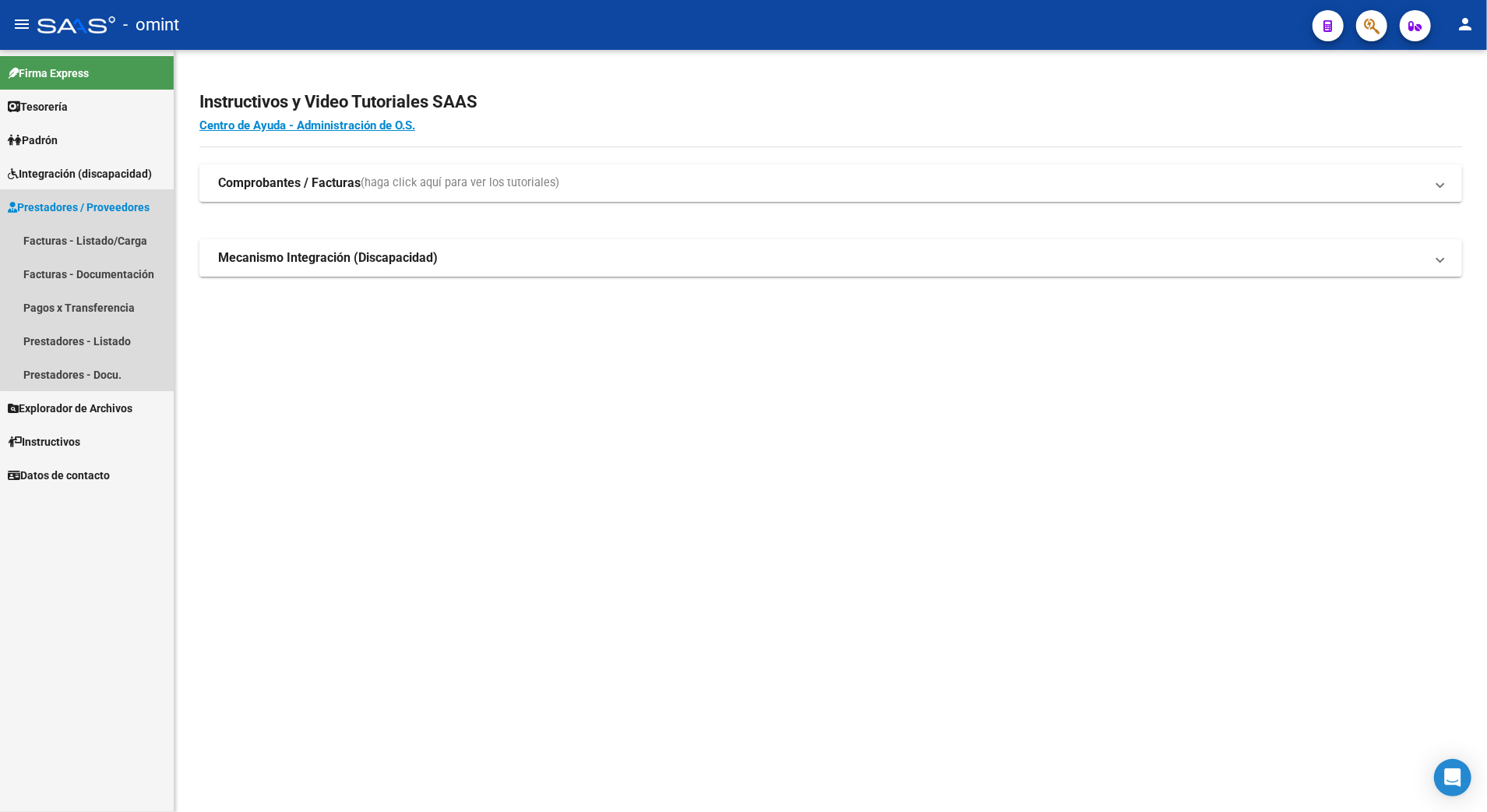
click at [101, 204] on span "Prestadores / Proveedores" at bounding box center [79, 207] width 142 height 17
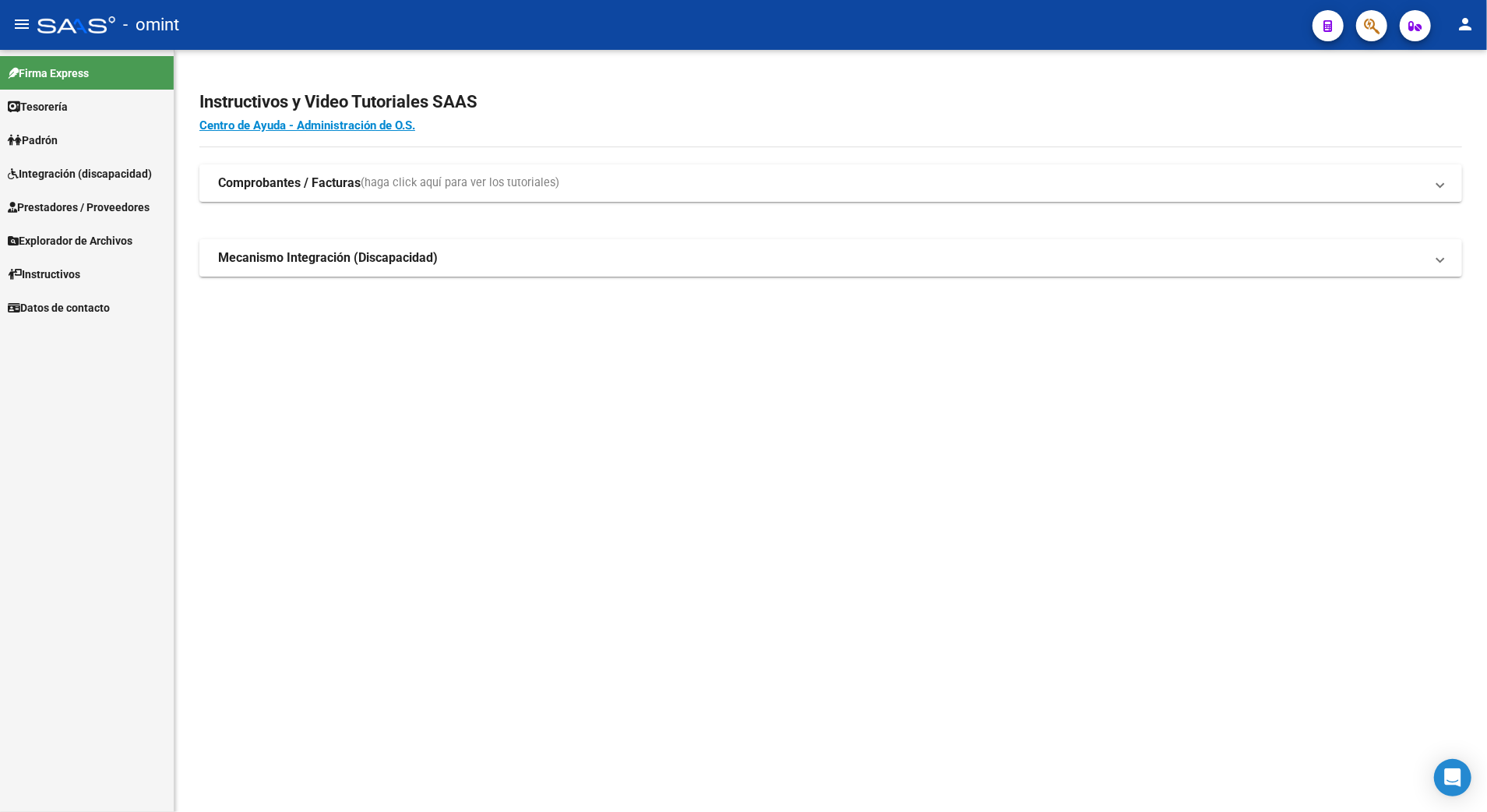
click at [111, 172] on span "Integración (discapacidad)" at bounding box center [80, 173] width 144 height 17
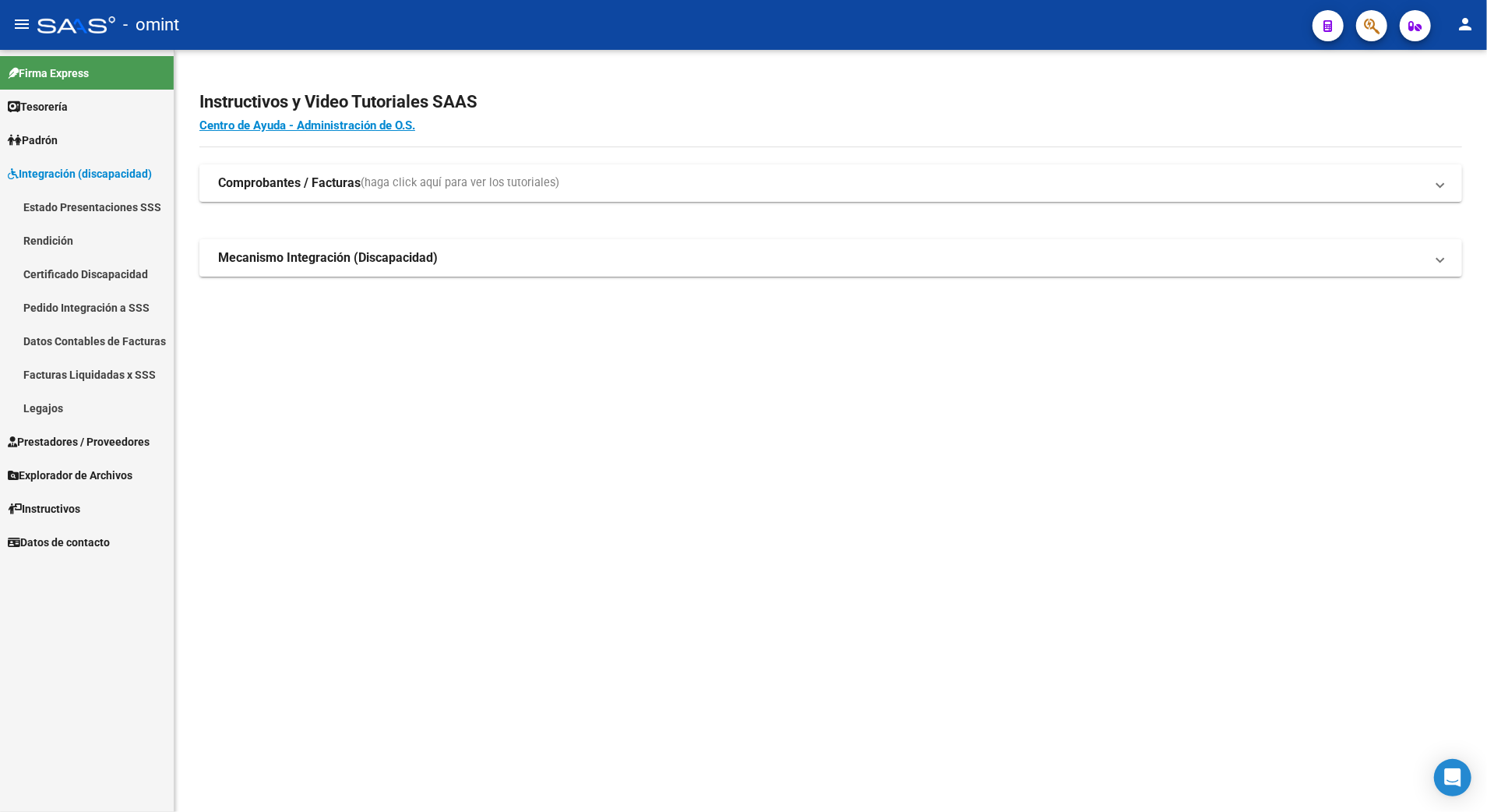
click at [87, 437] on span "Prestadores / Proveedores" at bounding box center [79, 441] width 142 height 17
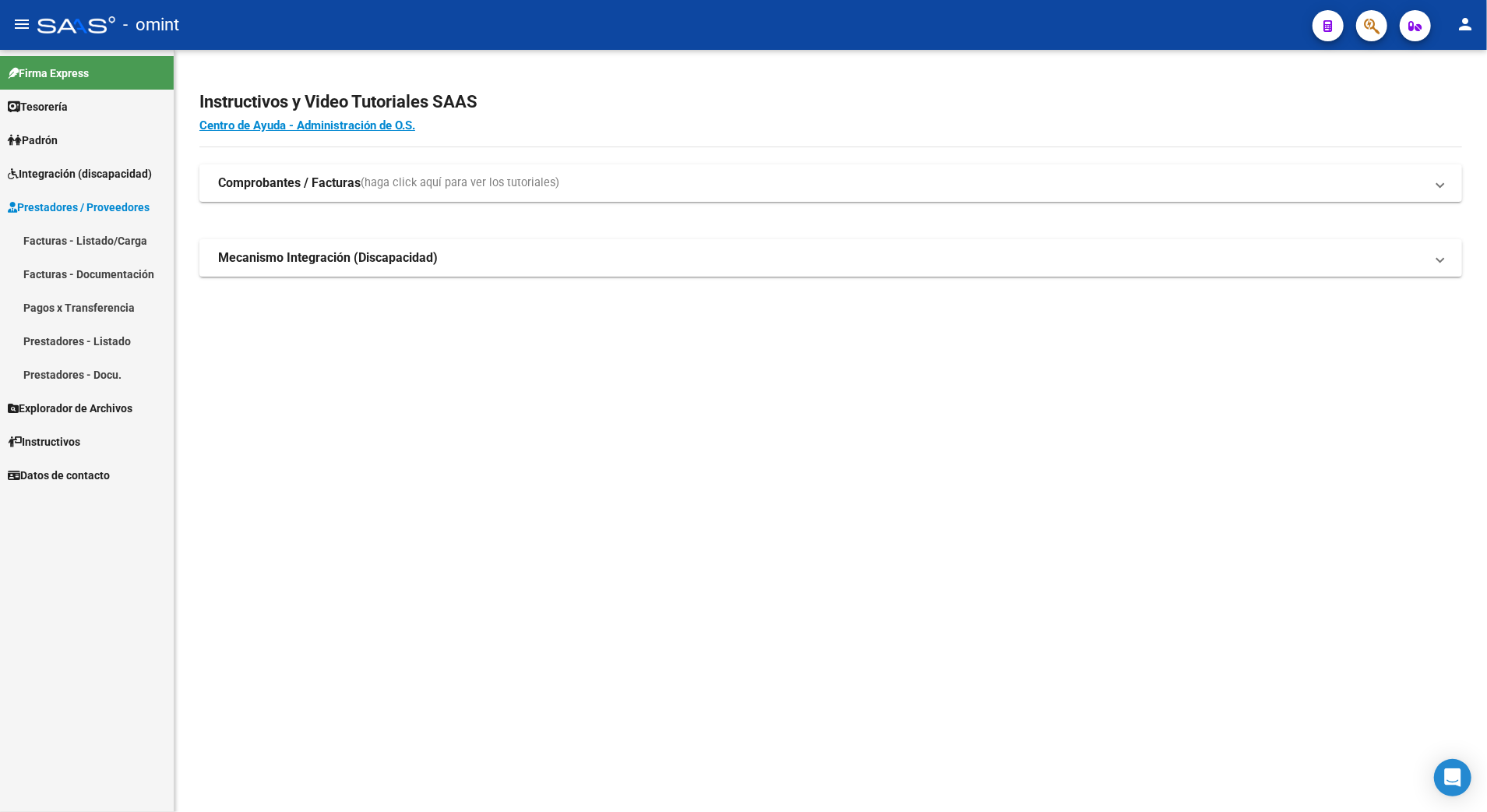
click at [119, 230] on link "Facturas - Listado/Carga" at bounding box center [87, 241] width 174 height 34
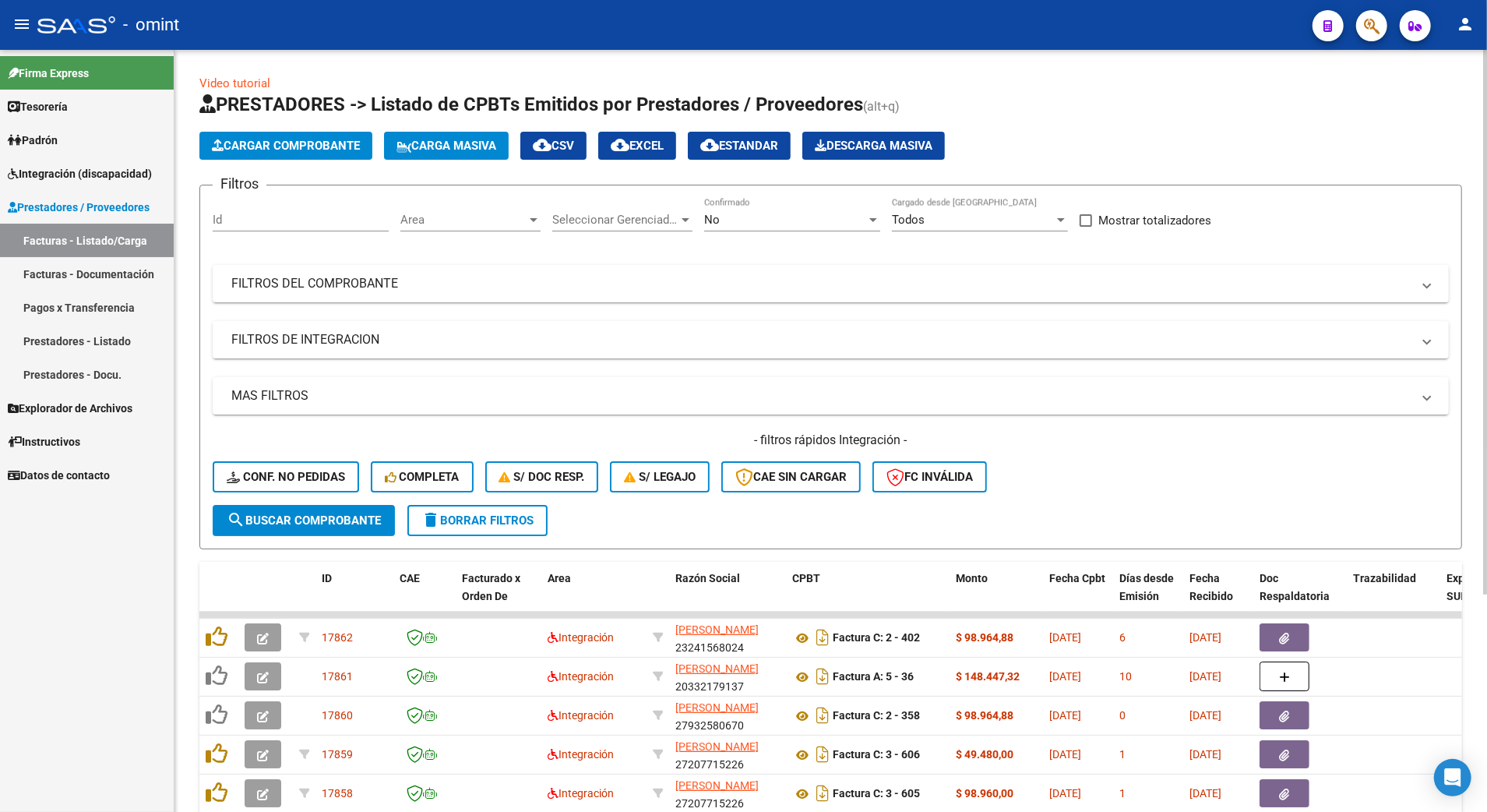
click at [262, 213] on input "Id" at bounding box center [300, 219] width 176 height 14
type input "16503"
click at [295, 522] on span "search Buscar Comprobante" at bounding box center [304, 520] width 154 height 14
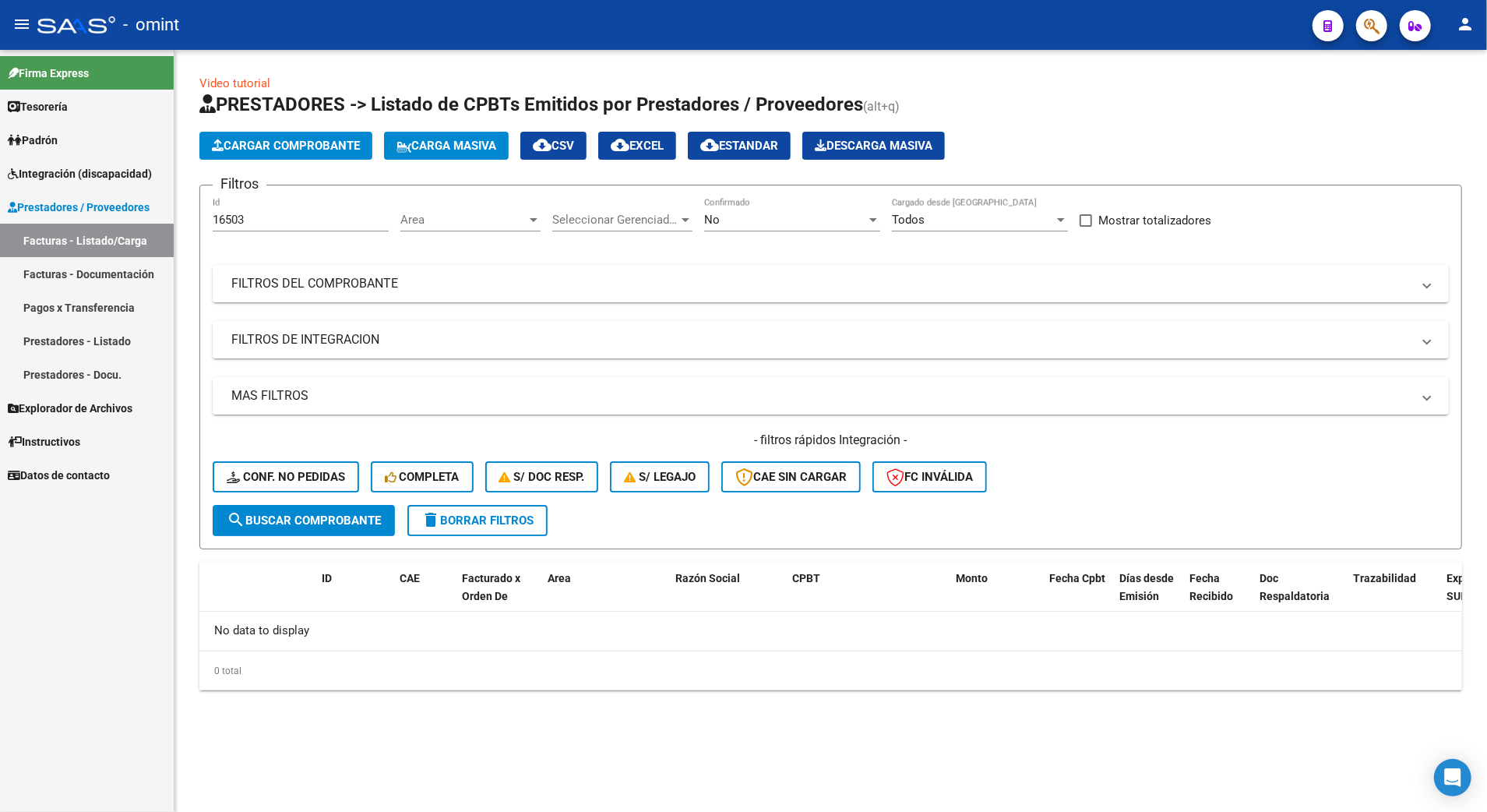
click at [508, 522] on span "delete Borrar Filtros" at bounding box center [477, 520] width 112 height 14
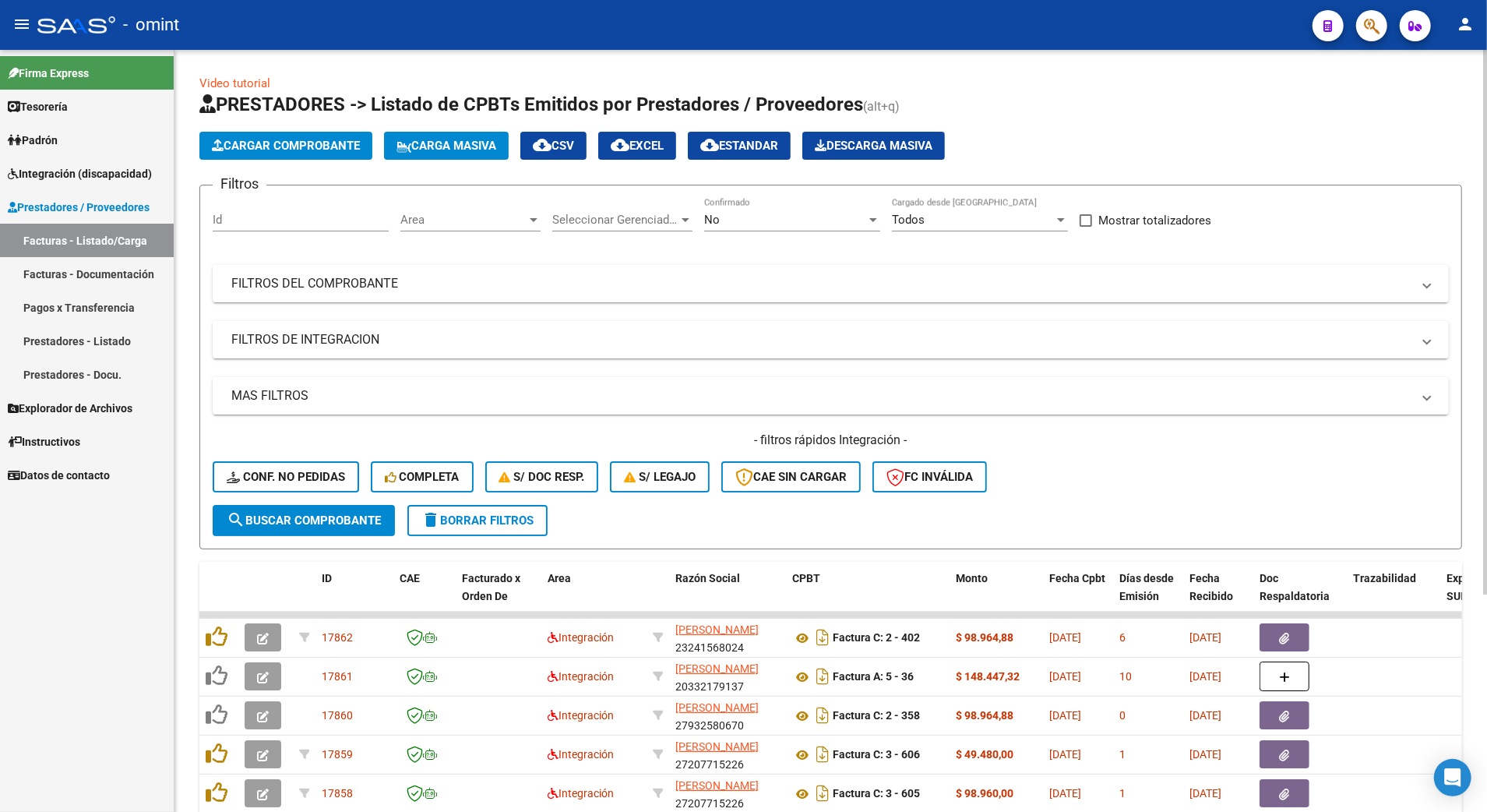
click at [230, 225] on input "Id" at bounding box center [300, 219] width 176 height 14
type input "16503"
click at [300, 519] on span "search Buscar Comprobante" at bounding box center [304, 520] width 154 height 14
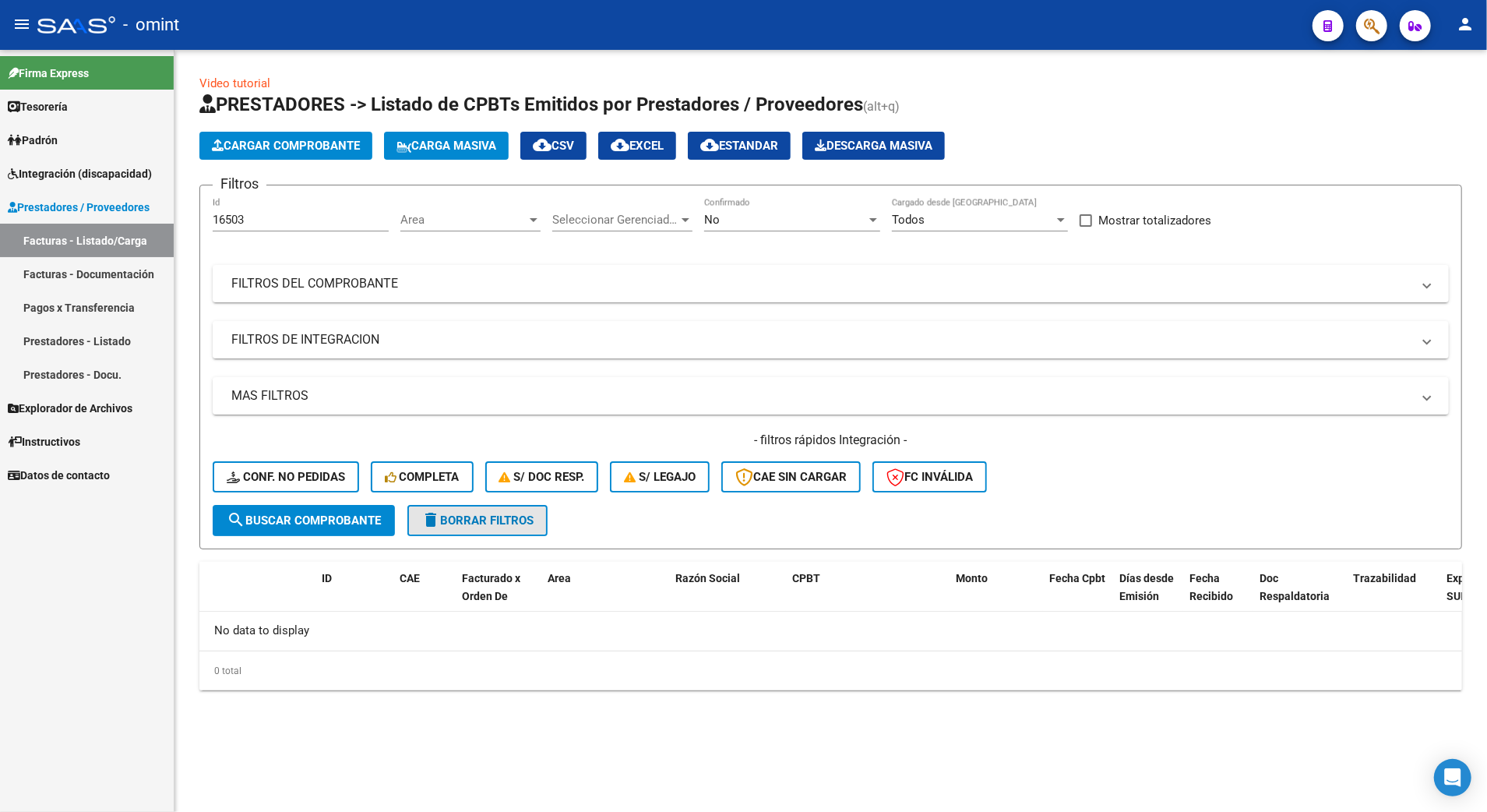
click at [494, 521] on span "delete Borrar Filtros" at bounding box center [477, 520] width 112 height 14
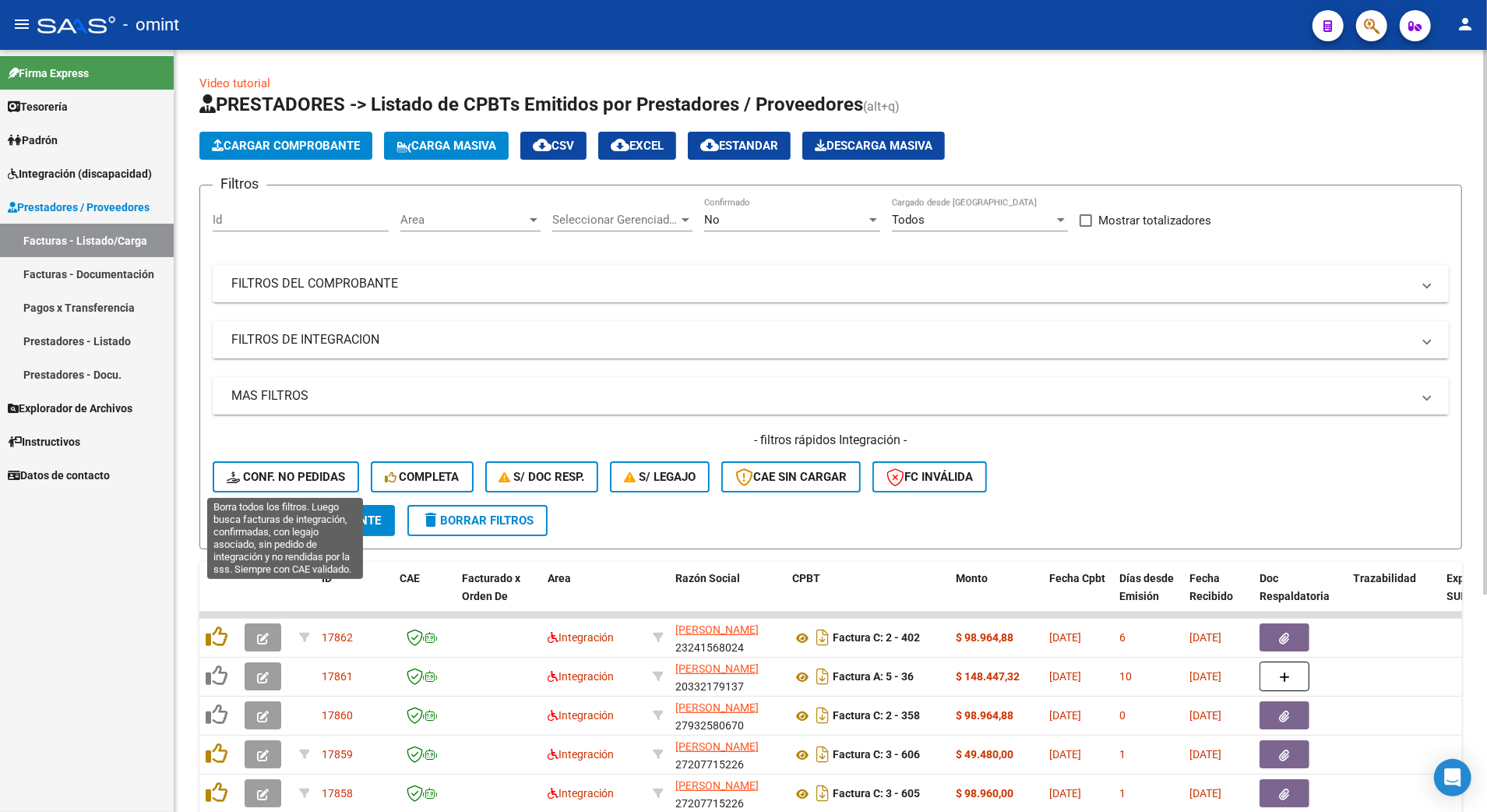
click at [258, 470] on span "Conf. no pedidas" at bounding box center [286, 476] width 119 height 14
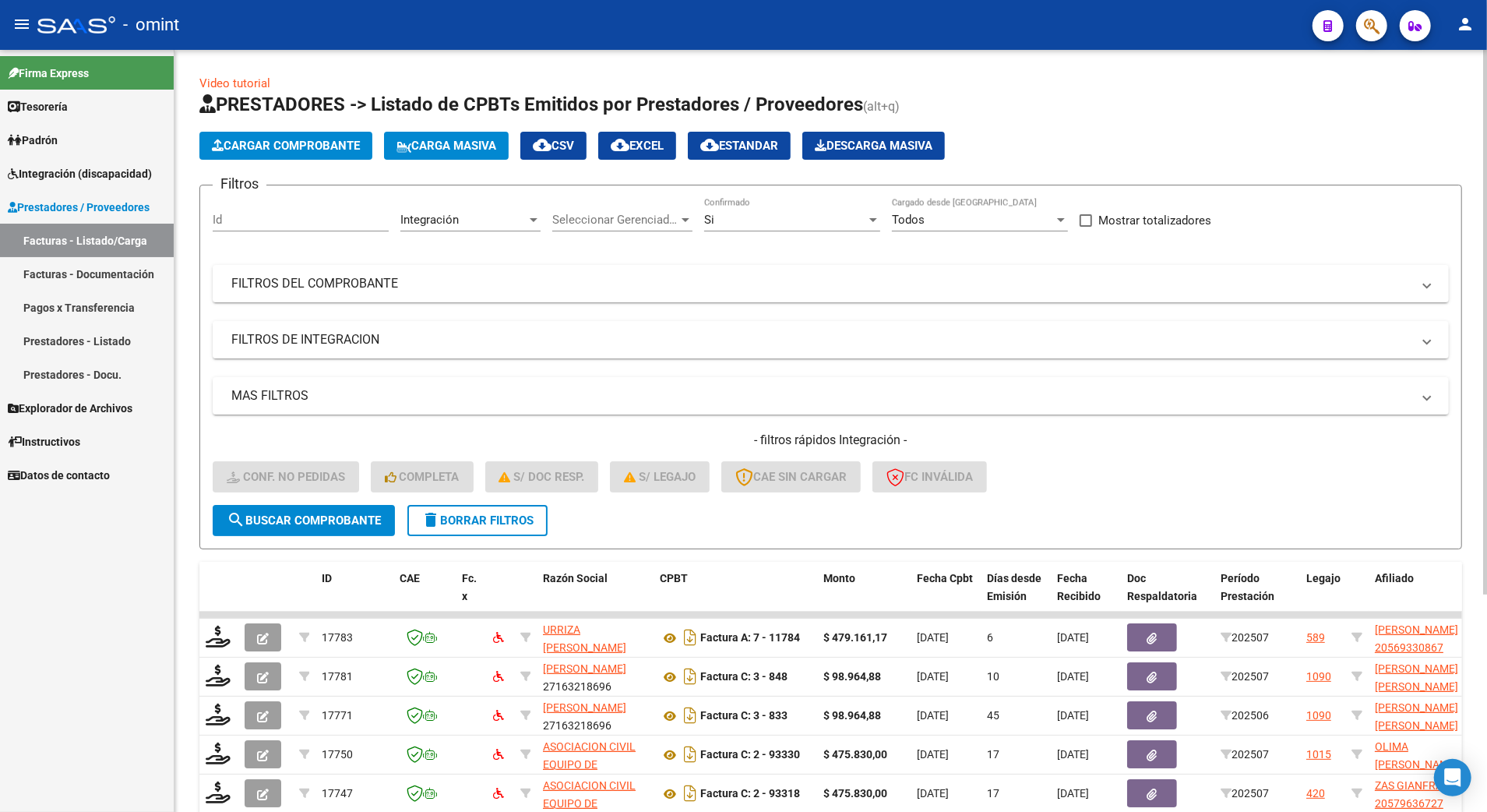
click at [251, 228] on div "Id" at bounding box center [300, 215] width 176 height 34
click at [250, 219] on input "Id" at bounding box center [300, 219] width 176 height 14
type input "16503"
click at [316, 516] on span "search Buscar Comprobante" at bounding box center [304, 520] width 154 height 14
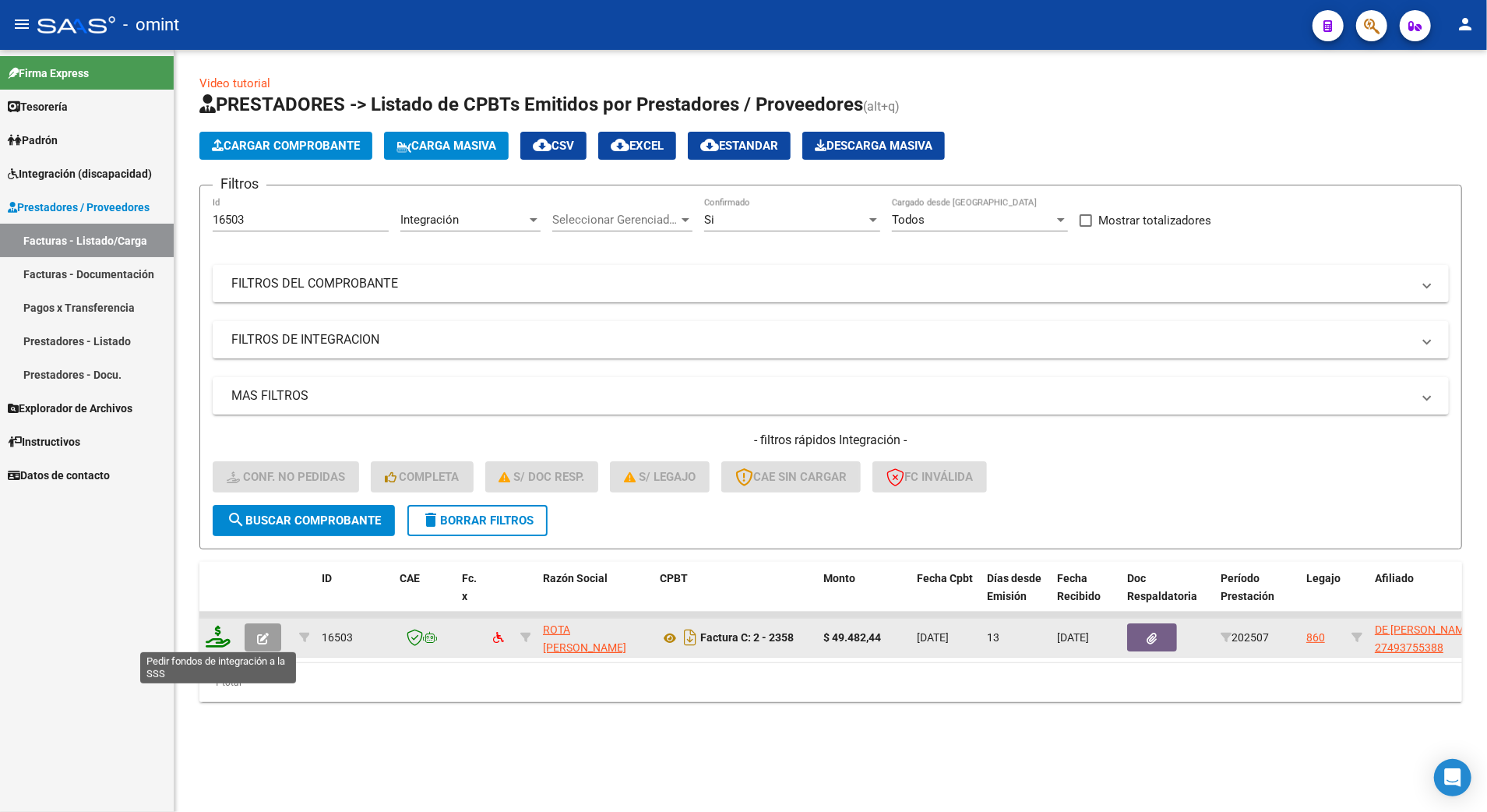
click at [206, 644] on icon at bounding box center [217, 636] width 25 height 22
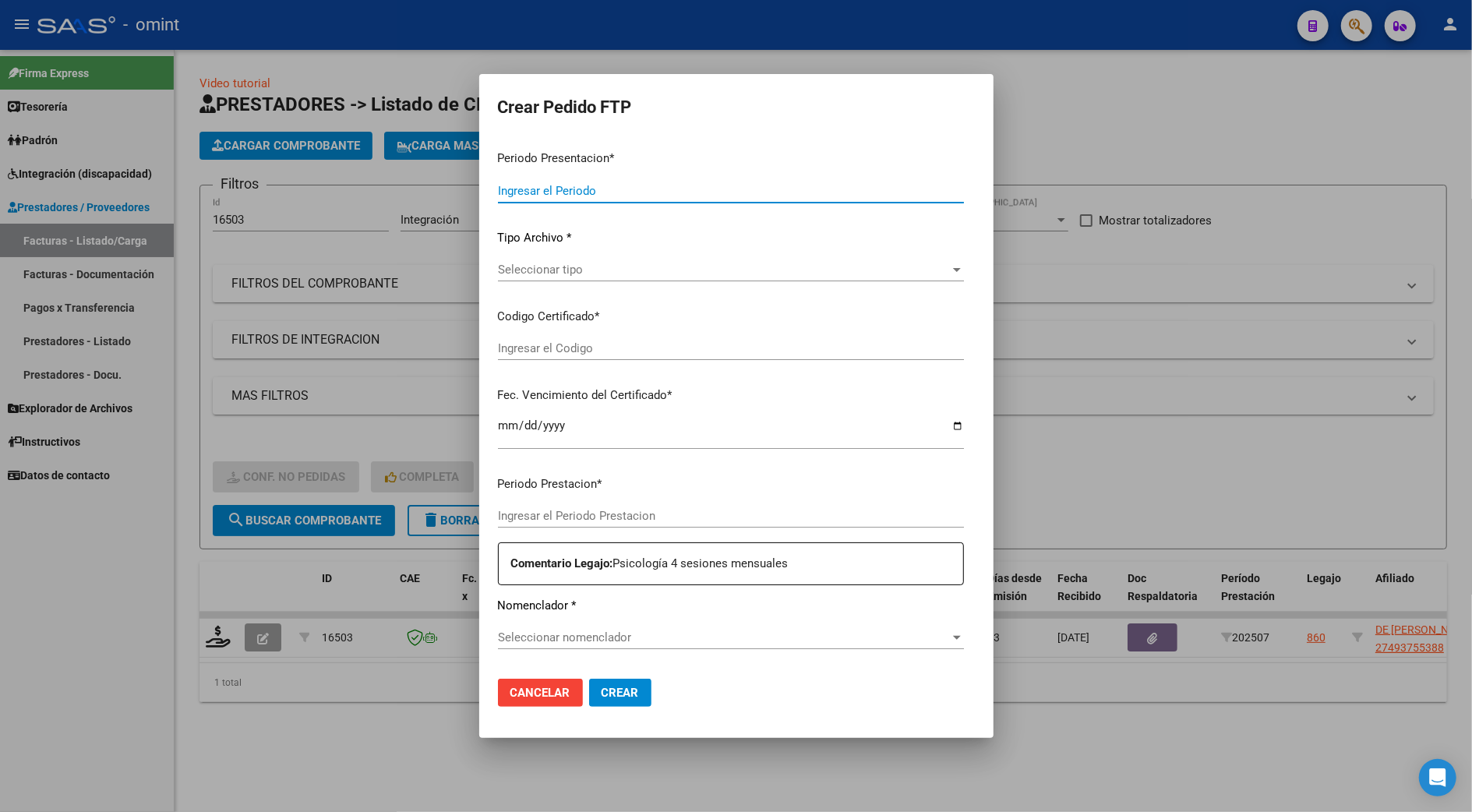
type input "202507"
type input "$ 49.482,44"
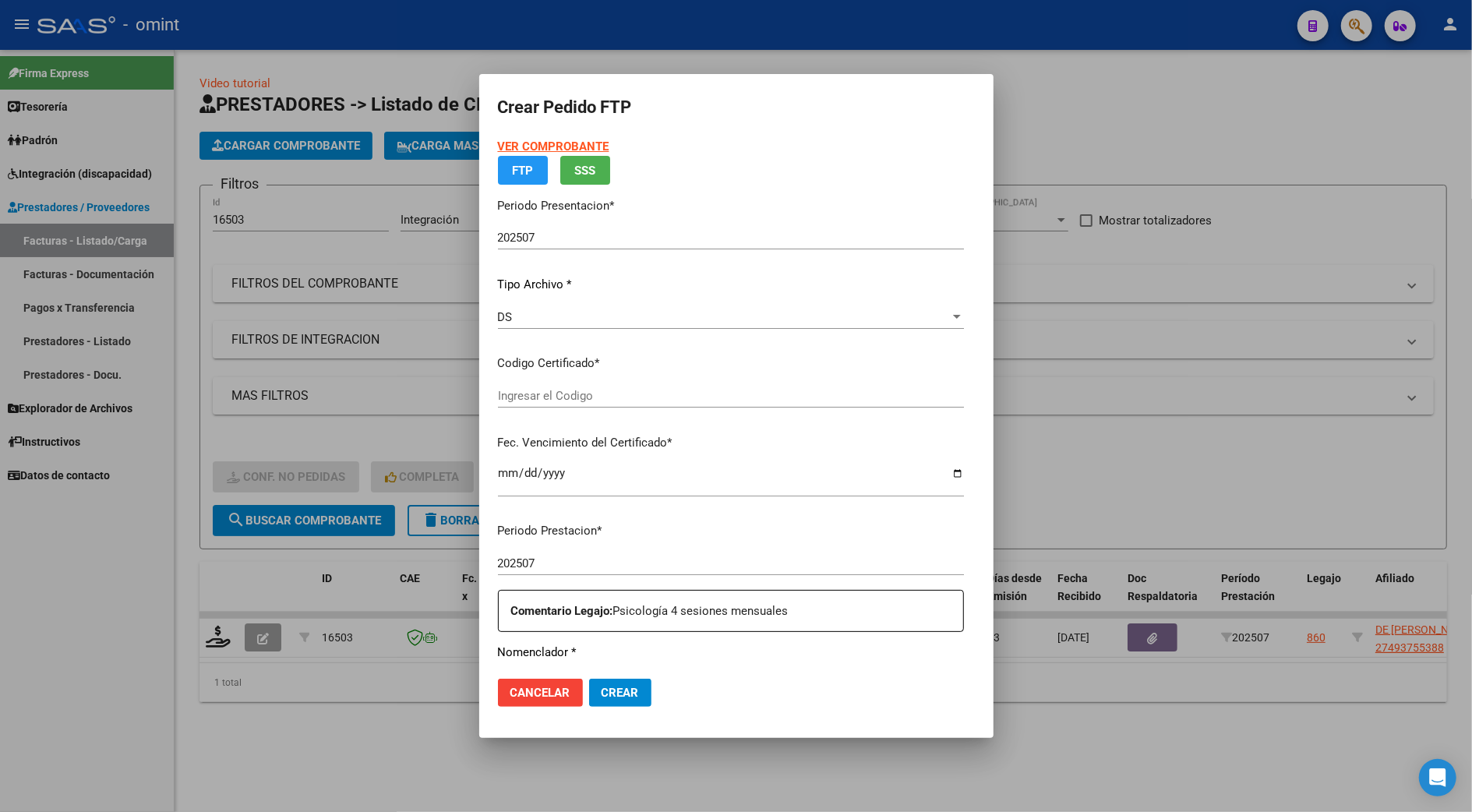
click at [222, 635] on div at bounding box center [736, 406] width 1472 height 812
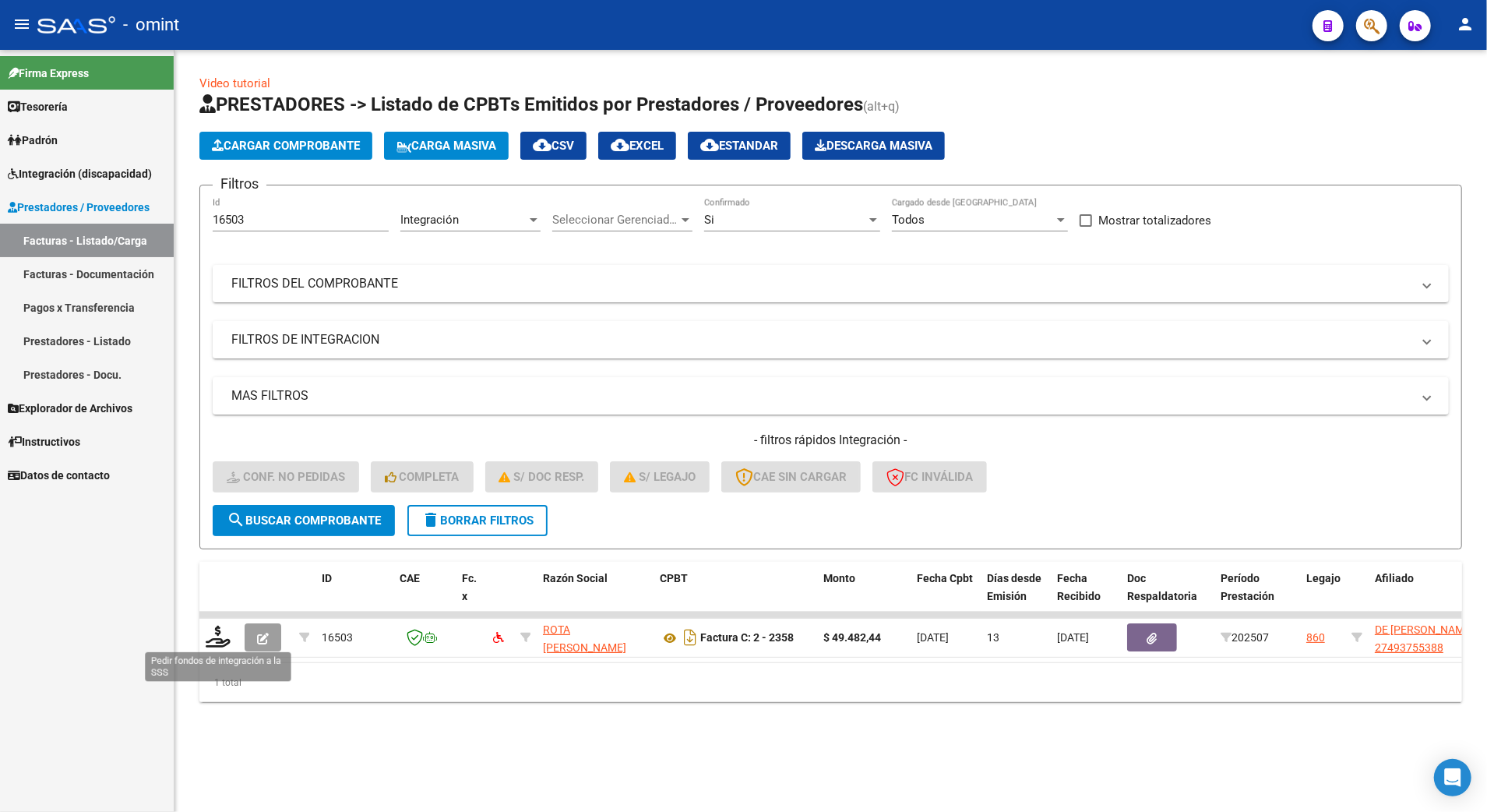
click at [222, 635] on icon at bounding box center [217, 636] width 25 height 22
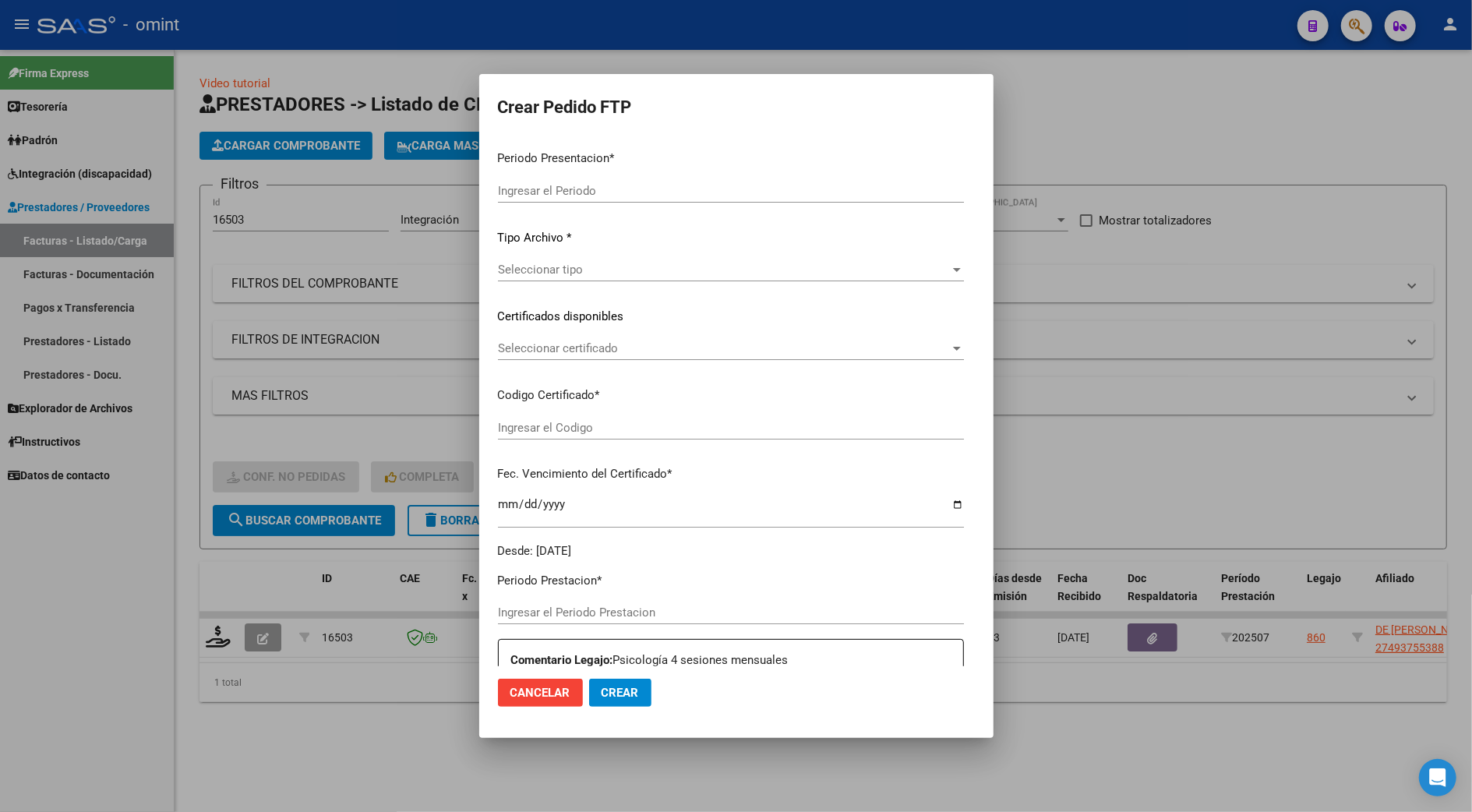
type input "202507"
type input "$ 49.482,44"
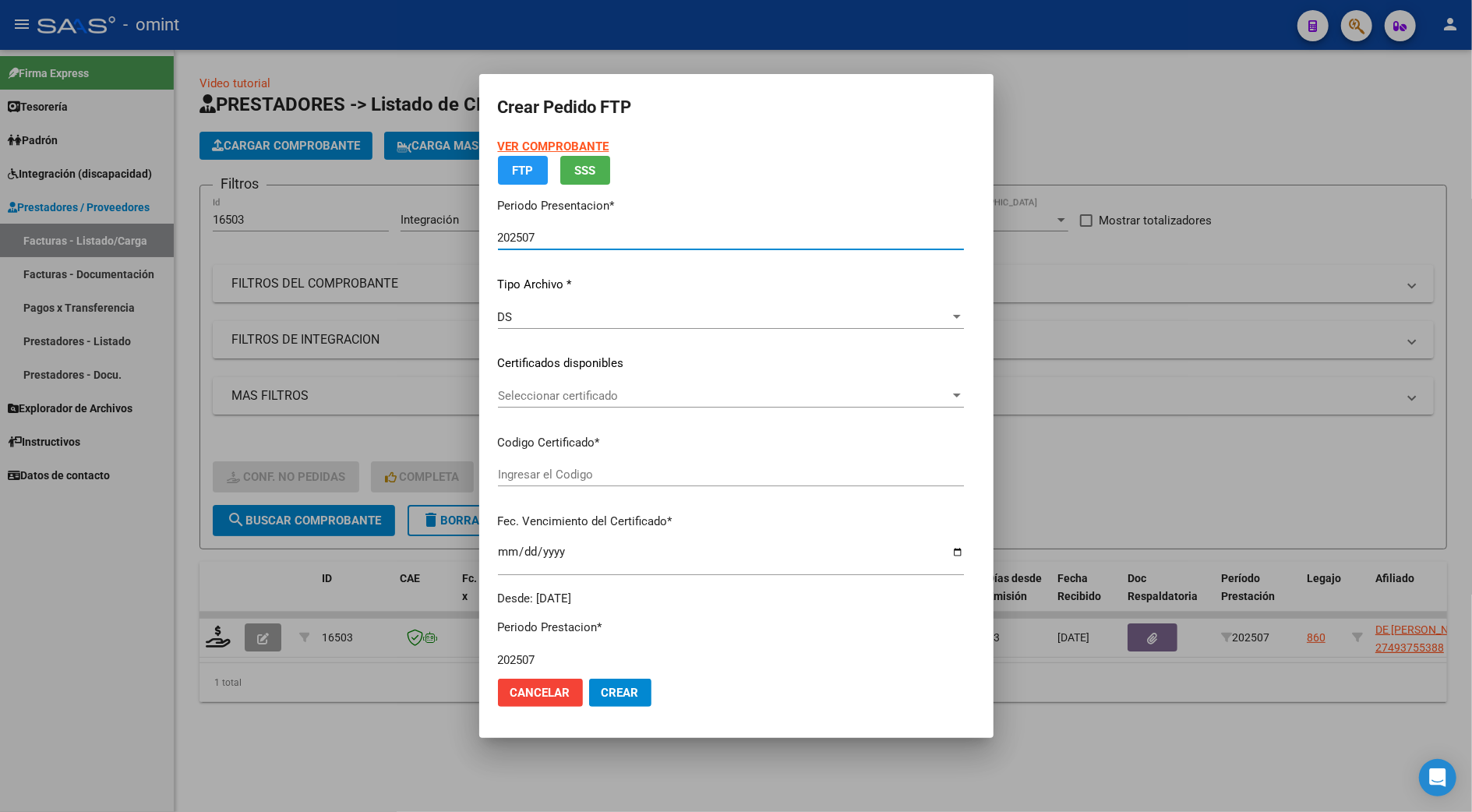
type input "7207787235"
type input "[DATE]"
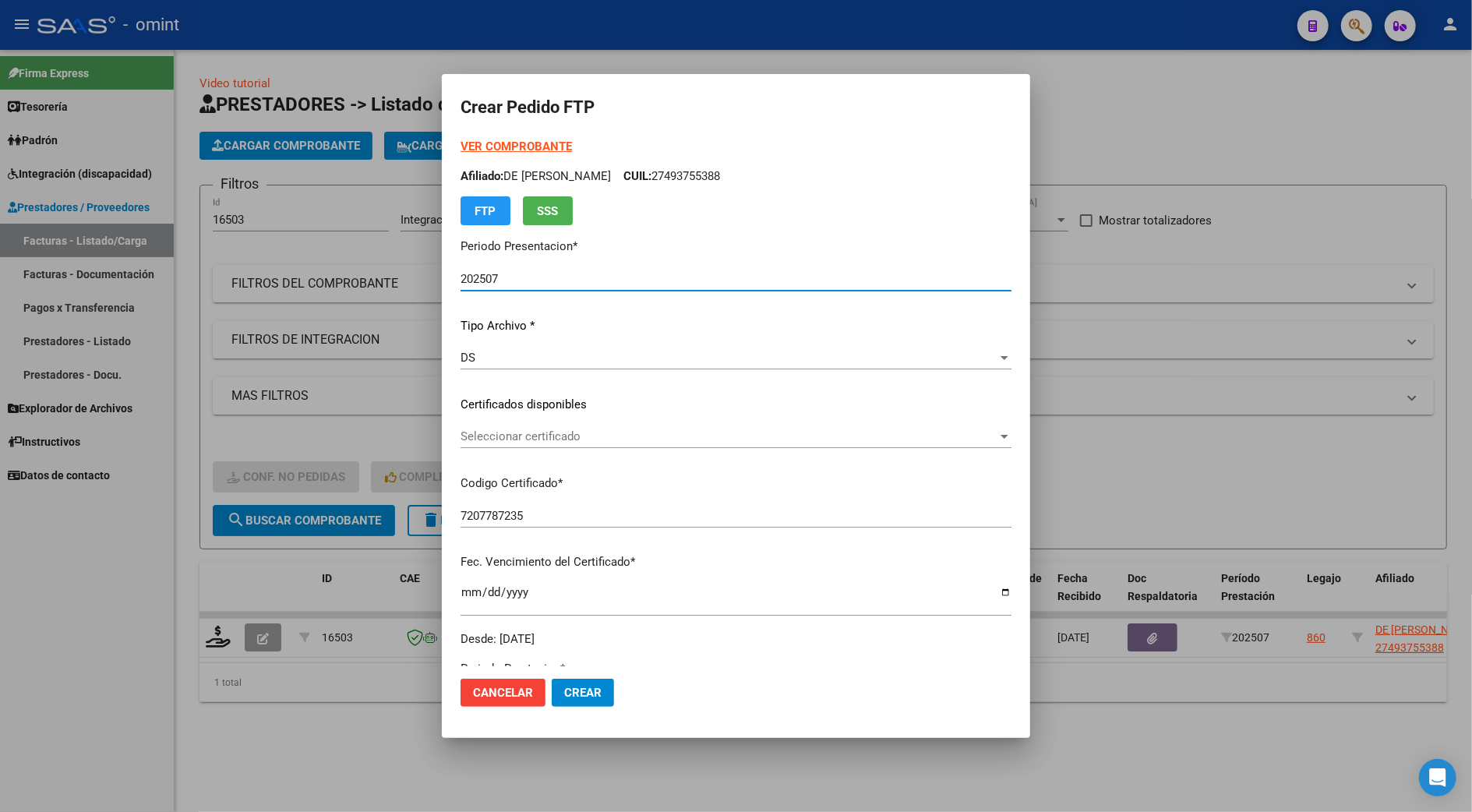
click at [528, 436] on span "Seleccionar certificado" at bounding box center [729, 436] width 537 height 14
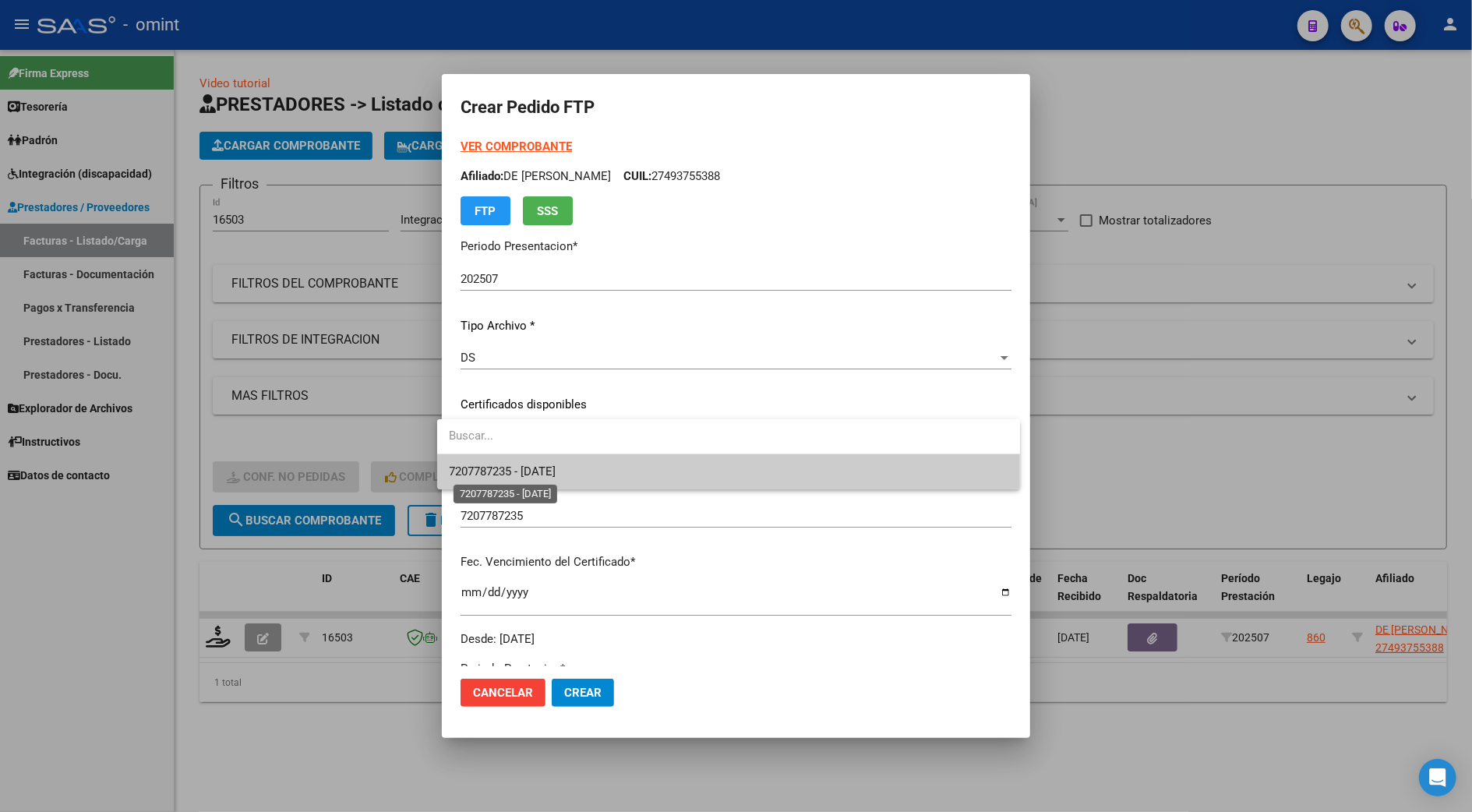
click at [519, 477] on span "7207787235 - [DATE]" at bounding box center [502, 471] width 107 height 14
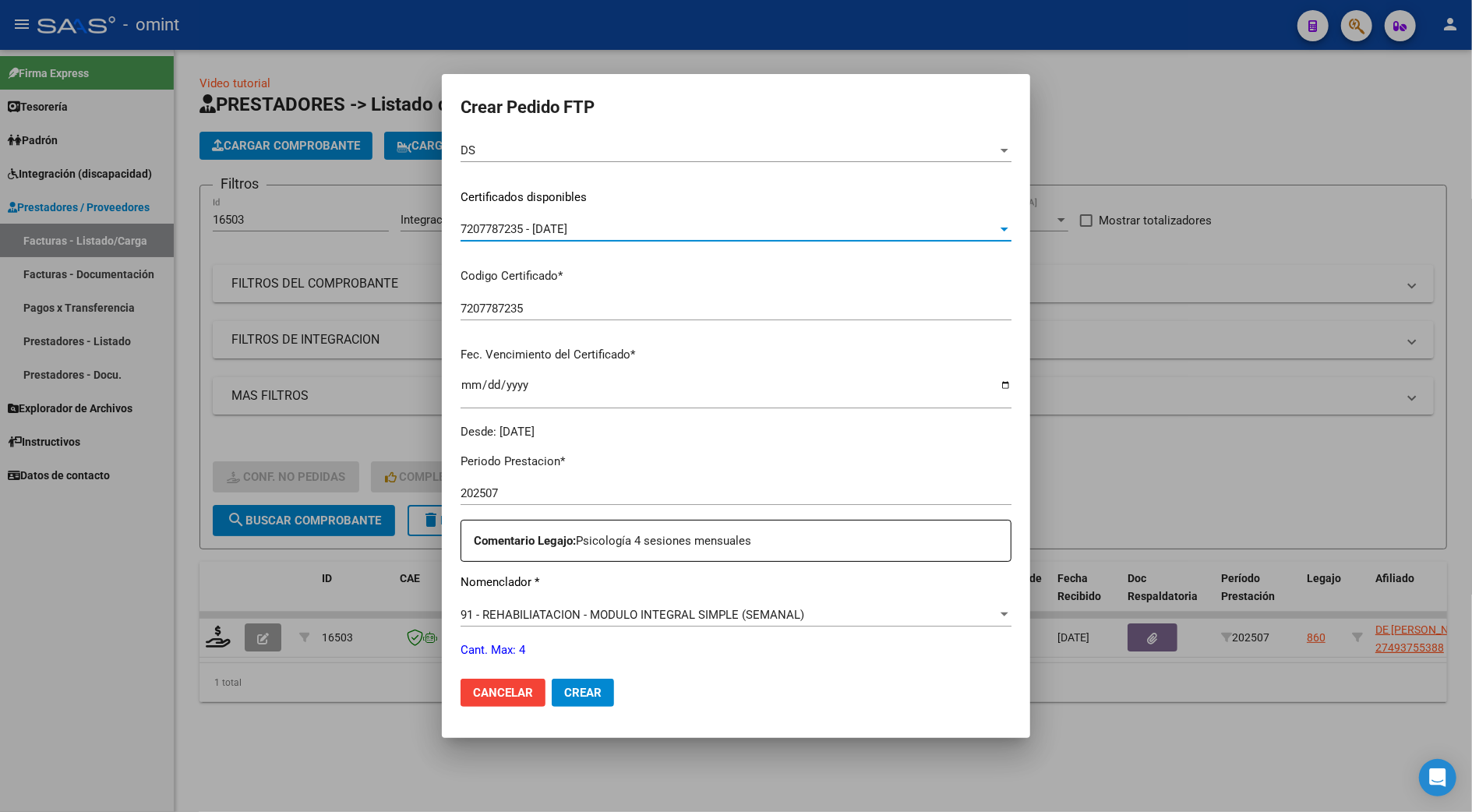
scroll to position [311, 0]
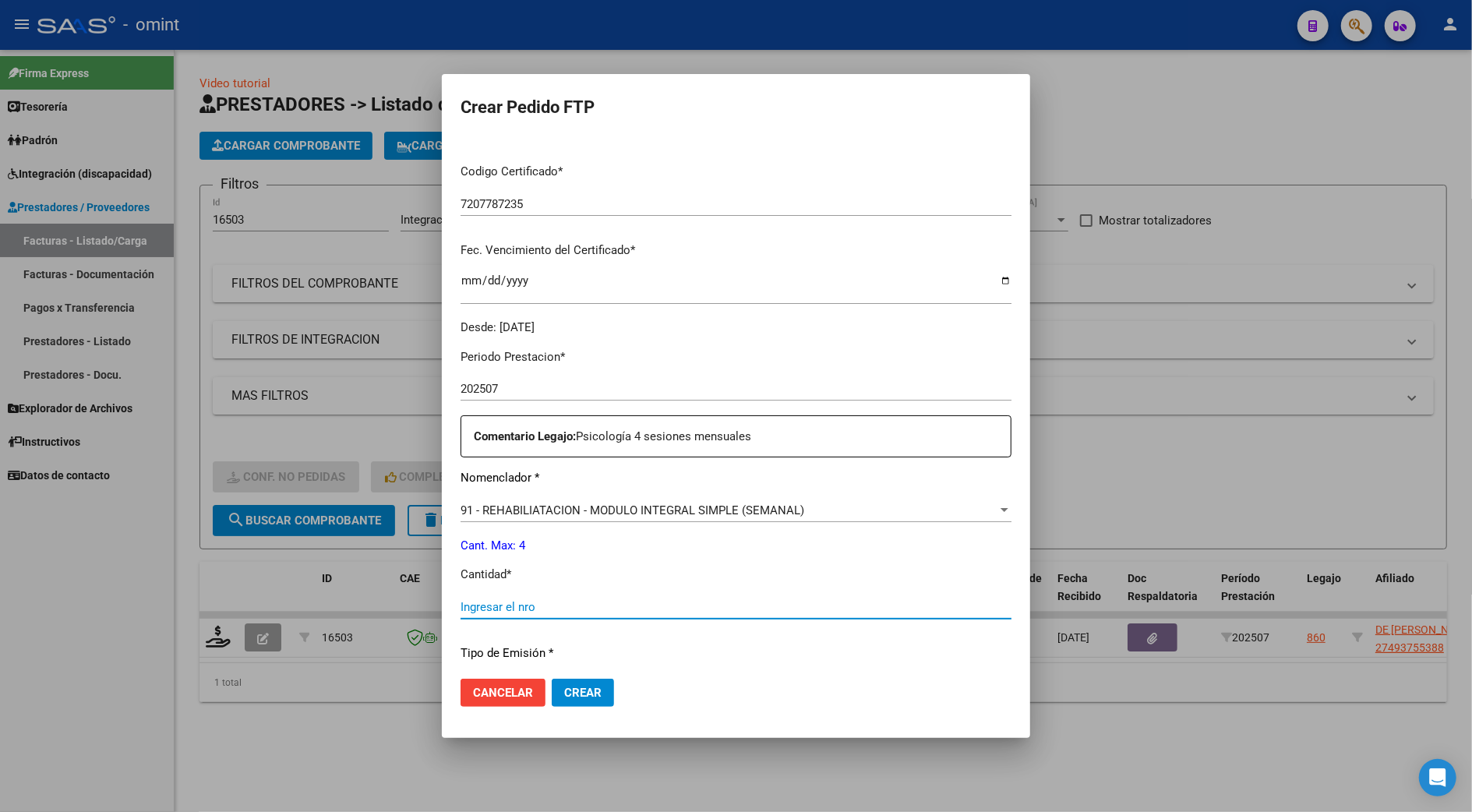
click at [472, 603] on input "Ingresar el nro" at bounding box center [736, 607] width 551 height 14
type input "4"
click at [477, 592] on div "Periodo Prestacion * 202507 Ingresar el Periodo Prestacion Comentario Legajo: P…" at bounding box center [736, 603] width 551 height 534
click at [477, 602] on input "4" at bounding box center [736, 607] width 551 height 14
click at [483, 603] on input "4" at bounding box center [736, 607] width 551 height 14
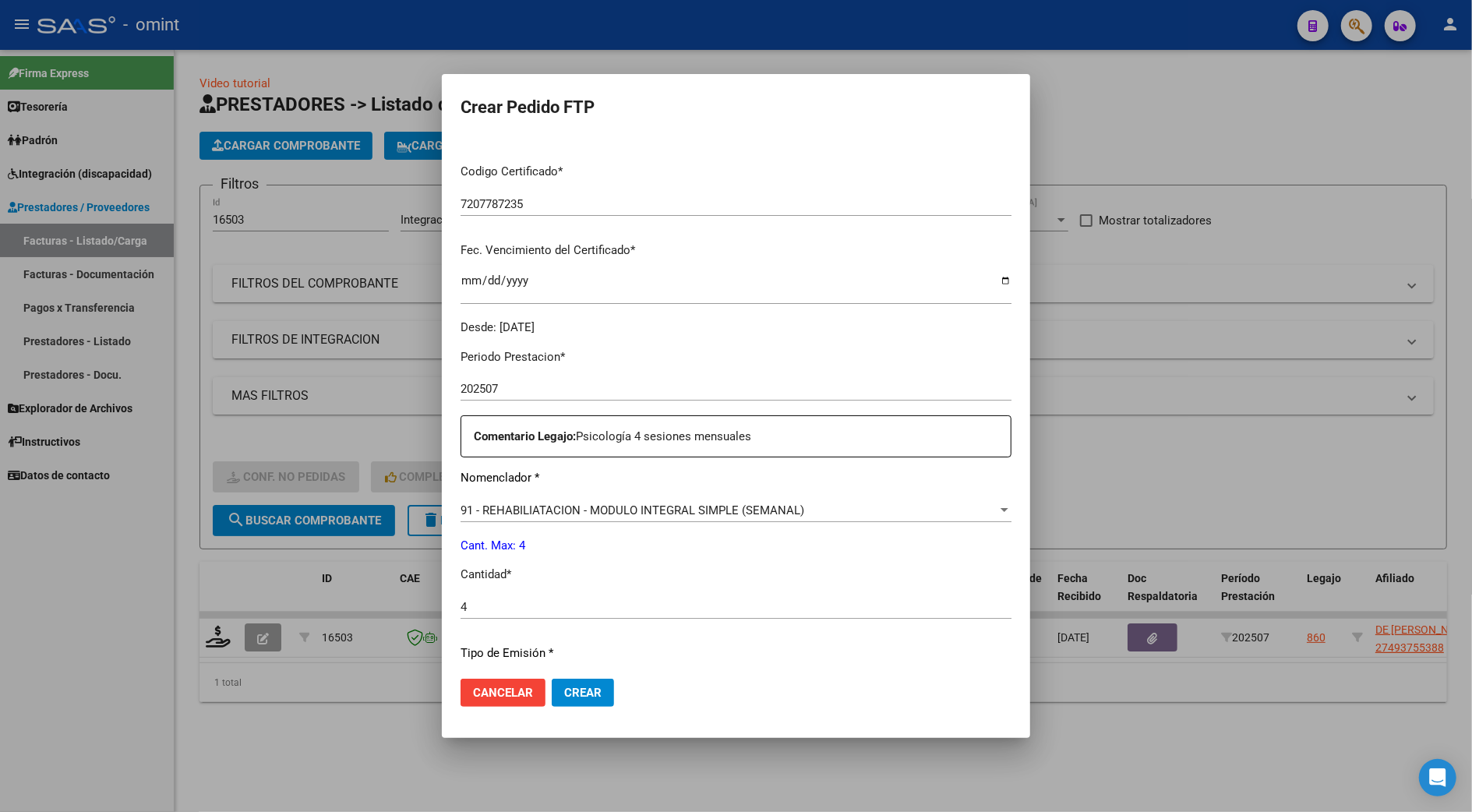
click at [562, 587] on div "Periodo Prestacion * 202507 Ingresar el Periodo Prestacion Comentario Legajo: P…" at bounding box center [736, 603] width 551 height 534
click at [485, 604] on input "4" at bounding box center [736, 607] width 551 height 14
click at [462, 609] on input "4" at bounding box center [736, 607] width 551 height 14
click at [569, 542] on p "Cant. Max: 4" at bounding box center [736, 546] width 551 height 18
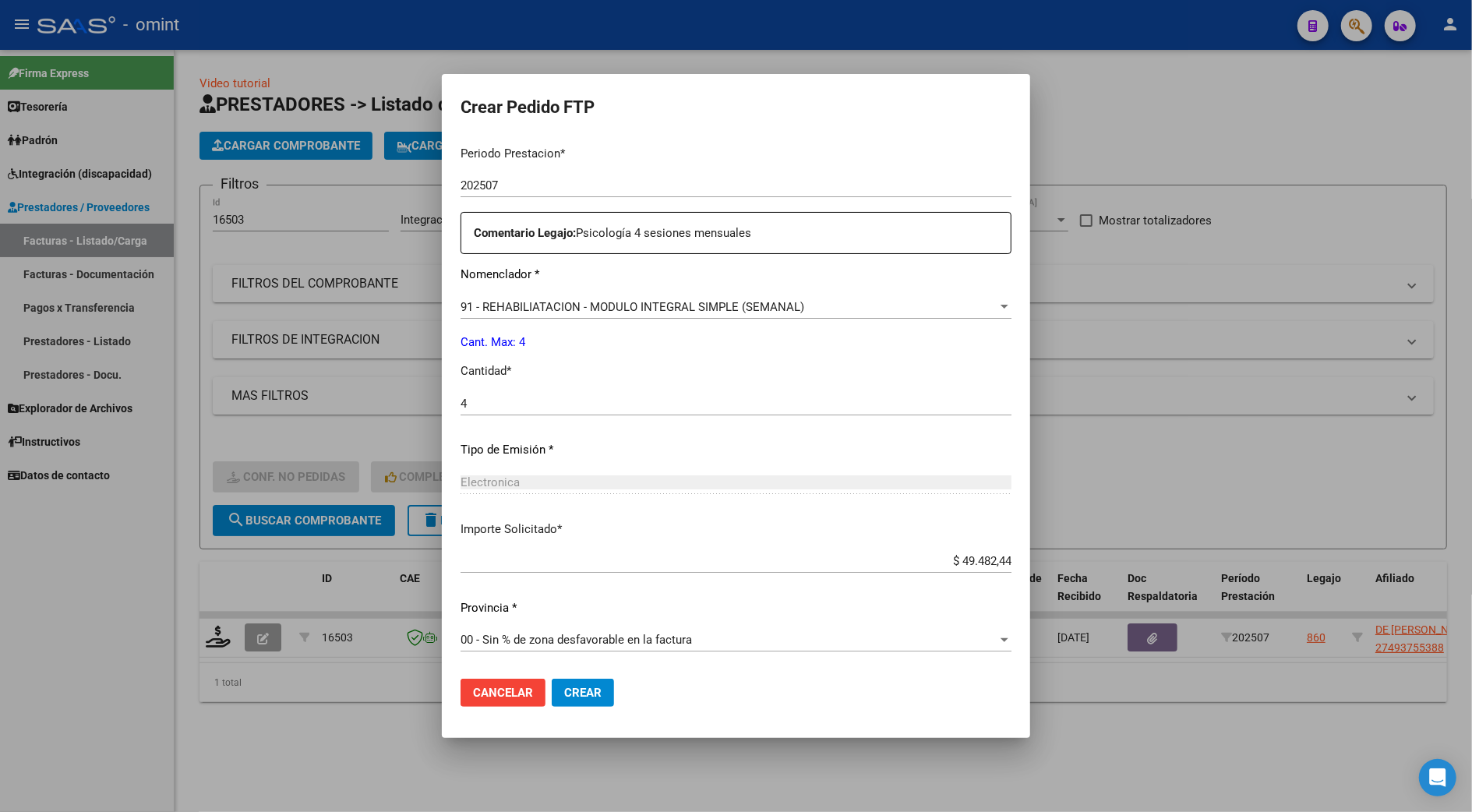
scroll to position [99, 0]
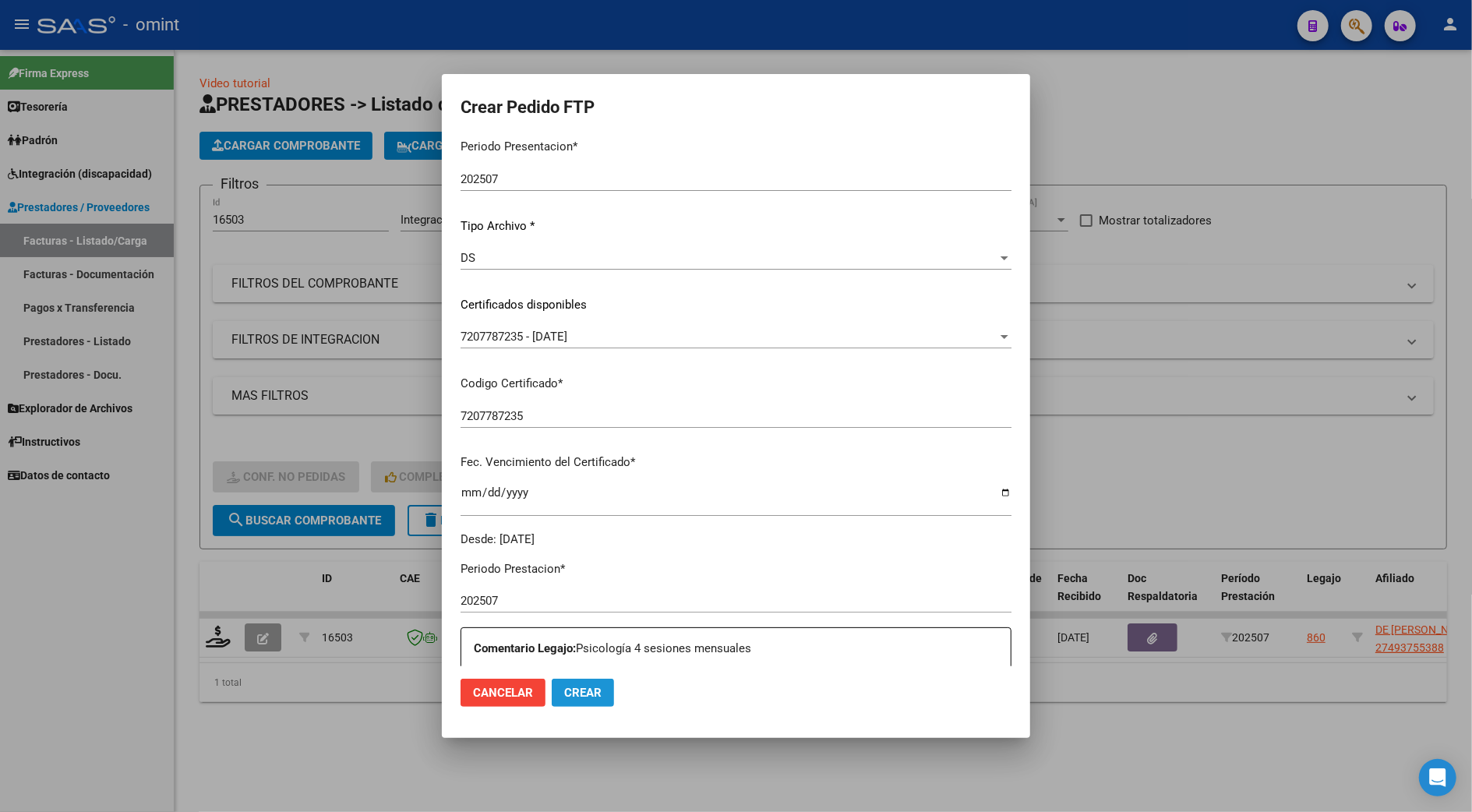
click at [593, 687] on button "Crear" at bounding box center [583, 692] width 63 height 28
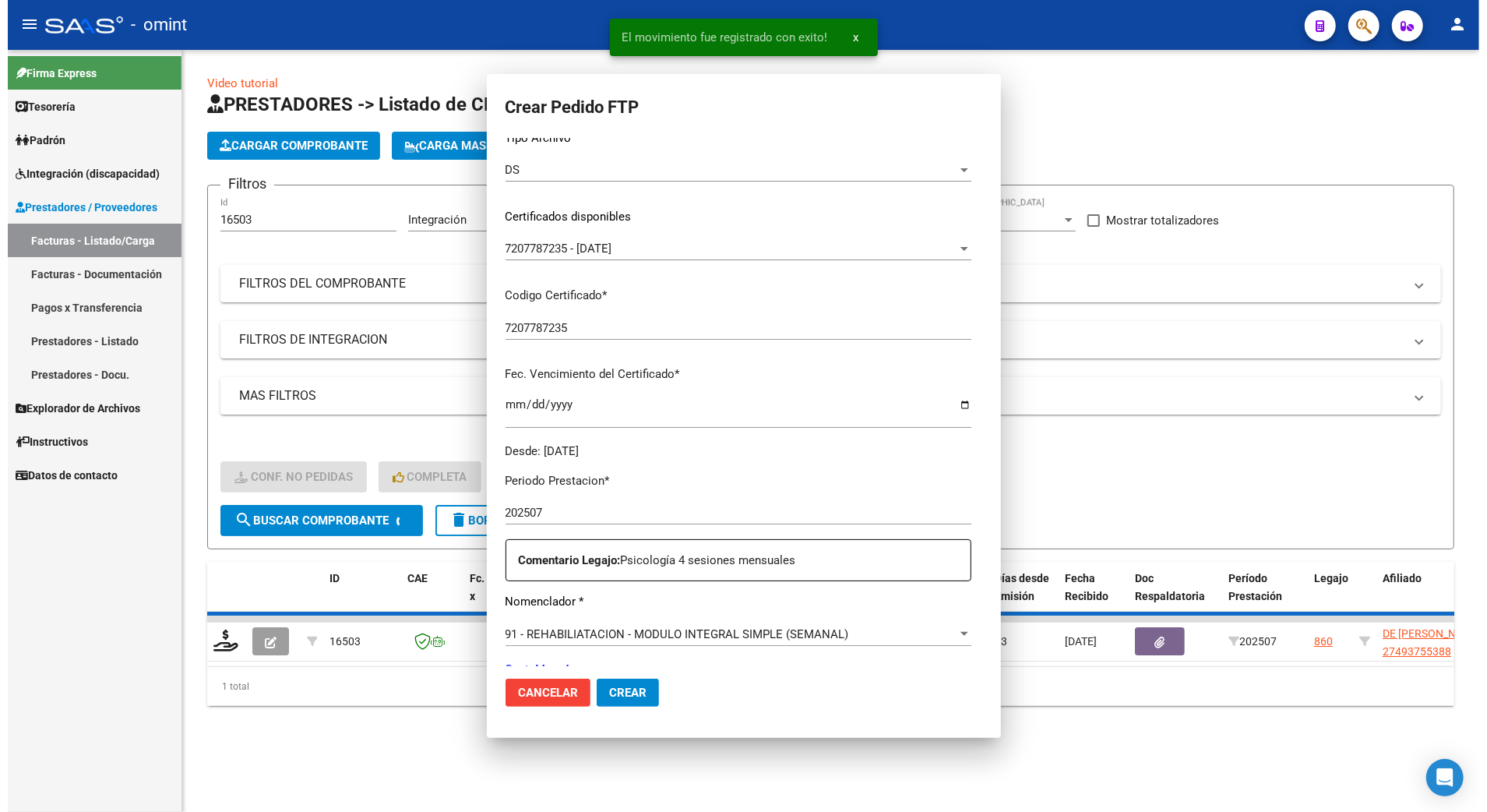
scroll to position [0, 0]
